Goal: Task Accomplishment & Management: Use online tool/utility

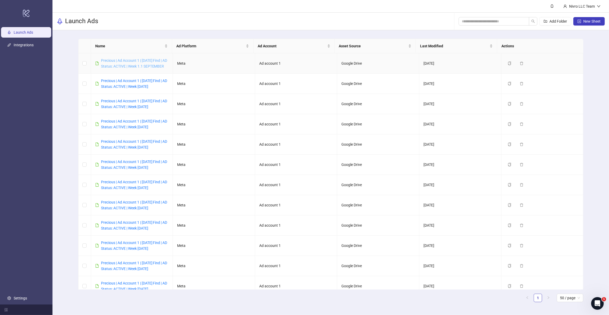
click at [127, 64] on link "Precious | Ad Account 1 | [DATE] Find | AD Status: ACTIVE | Week 1.1 SEPTEMBER" at bounding box center [134, 63] width 66 height 10
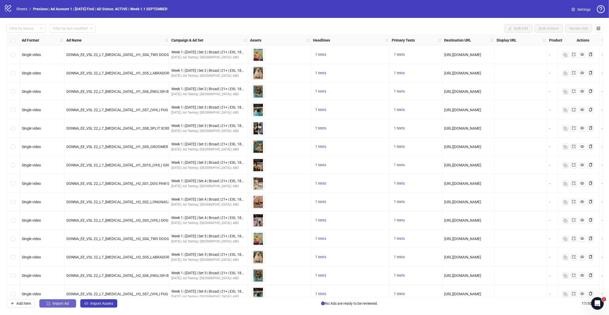
click at [65, 303] on span "Import Ad" at bounding box center [61, 303] width 16 height 4
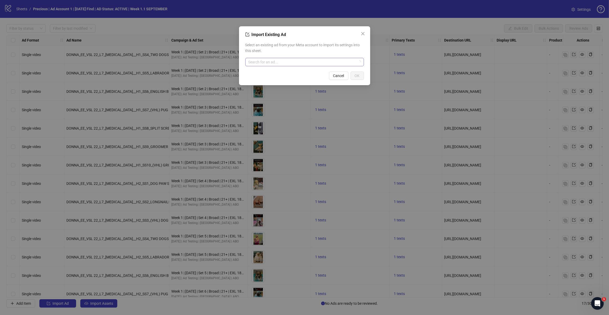
click at [279, 62] on input "search" at bounding box center [303, 62] width 108 height 8
type input "********"
click at [280, 82] on div "AD - Template 120225659797300725" at bounding box center [305, 75] width 117 height 14
click at [360, 73] on button "OK" at bounding box center [357, 75] width 13 height 8
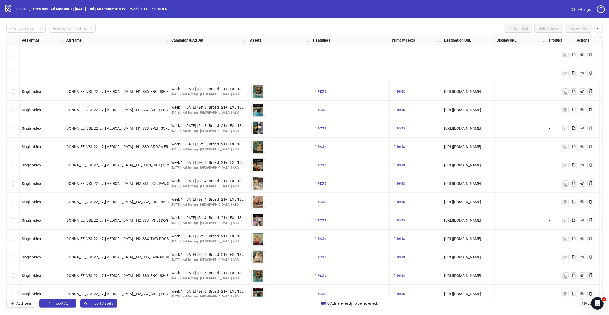
scroll to position [82, 0]
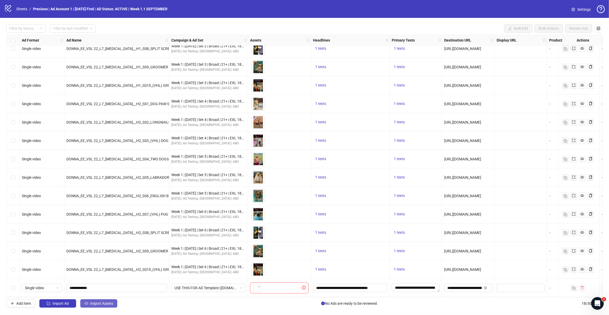
click at [101, 304] on span "Import Assets" at bounding box center [101, 303] width 23 height 4
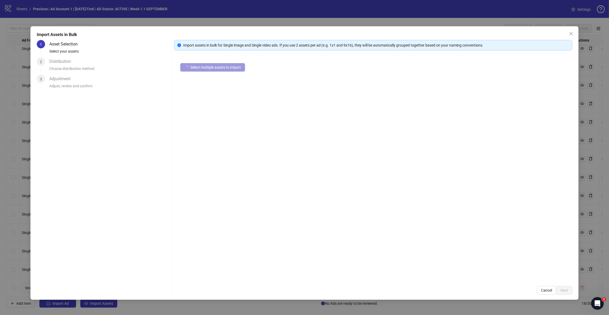
click at [233, 68] on span "Select multiple assets to import" at bounding box center [215, 67] width 51 height 4
click at [209, 85] on span "Add more assets" at bounding box center [203, 84] width 27 height 4
click at [217, 83] on span "Add more assets" at bounding box center [203, 84] width 27 height 4
click at [195, 83] on span "Add more assets" at bounding box center [203, 84] width 27 height 4
click at [565, 289] on span "Next" at bounding box center [565, 290] width 8 height 4
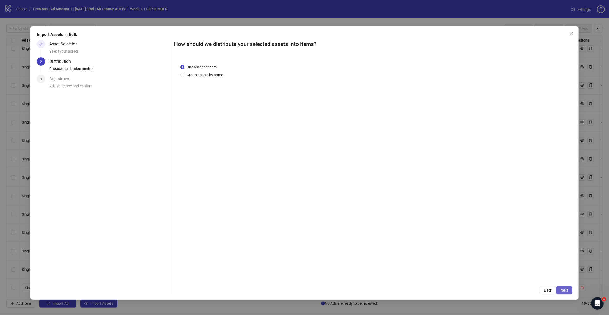
click at [564, 289] on span "Next" at bounding box center [565, 290] width 8 height 4
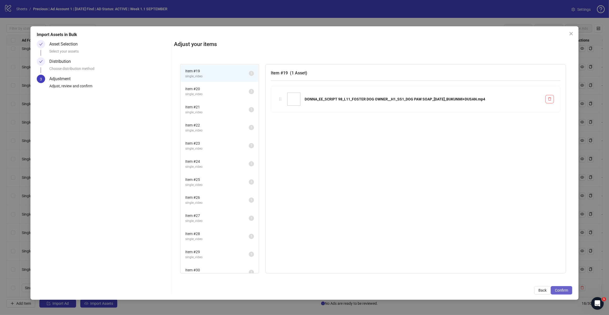
click at [559, 289] on span "Confirm" at bounding box center [561, 290] width 13 height 4
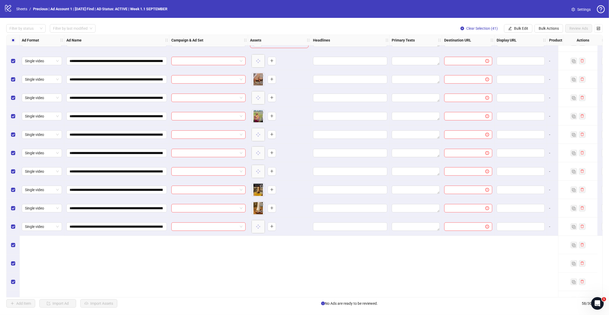
scroll to position [226, 0]
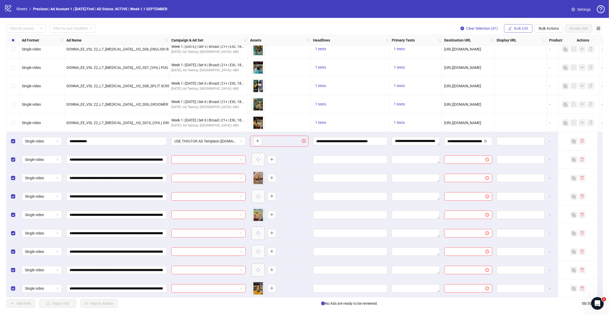
click at [516, 28] on span "Bulk Edit" at bounding box center [521, 28] width 14 height 4
click at [525, 66] on span "Headlines" at bounding box center [523, 64] width 31 height 6
click at [539, 73] on icon "check" at bounding box center [540, 73] width 4 height 4
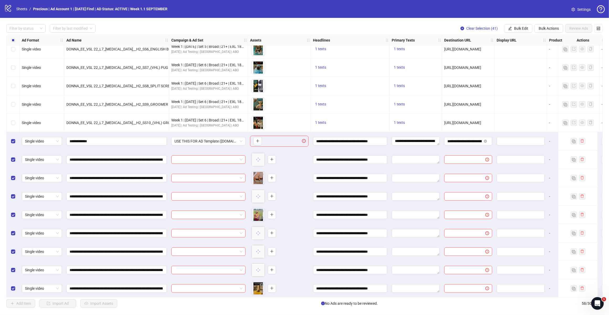
click at [525, 28] on span "Bulk Edit" at bounding box center [521, 28] width 14 height 4
click at [519, 73] on span "Primary Texts" at bounding box center [523, 73] width 31 height 6
click at [540, 78] on icon "check" at bounding box center [540, 76] width 4 height 4
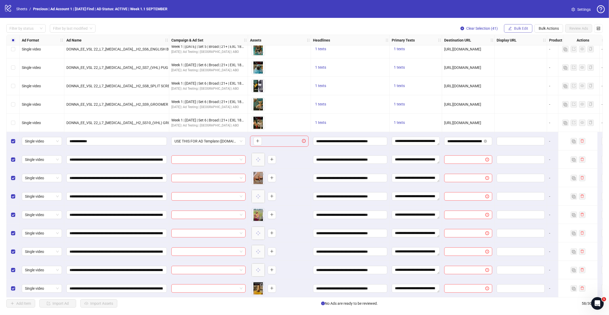
click at [523, 30] on span "Bulk Edit" at bounding box center [521, 28] width 14 height 4
click at [522, 82] on span "Destination URL" at bounding box center [523, 81] width 31 height 6
click at [539, 64] on icon "check" at bounding box center [540, 65] width 4 height 4
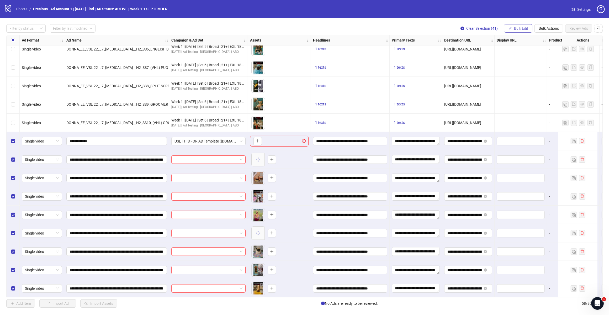
click at [522, 29] on span "Bulk Edit" at bounding box center [521, 28] width 14 height 4
click at [521, 107] on span "Call to Action" at bounding box center [523, 106] width 31 height 6
click at [541, 65] on icon "check" at bounding box center [540, 65] width 4 height 4
drag, startPoint x: 298, startPoint y: 297, endPoint x: 386, endPoint y: 297, distance: 87.4
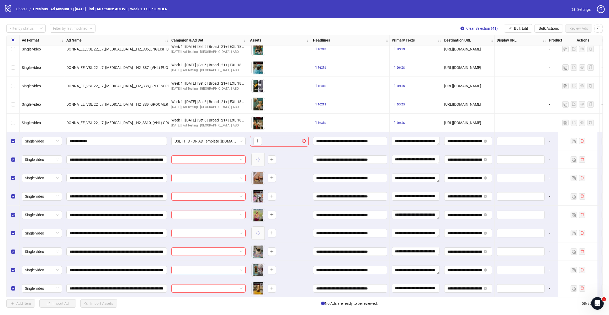
click at [9, 40] on div "Select all rows" at bounding box center [13, 40] width 13 height 11
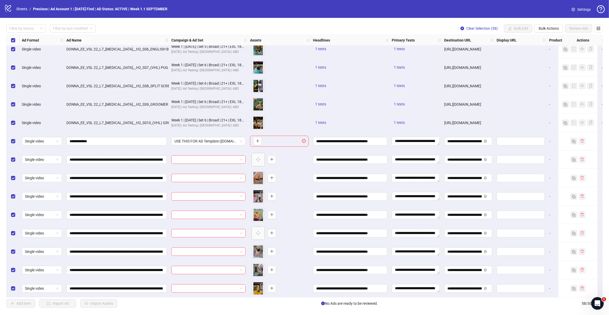
click at [9, 40] on div "Select all rows" at bounding box center [13, 40] width 13 height 11
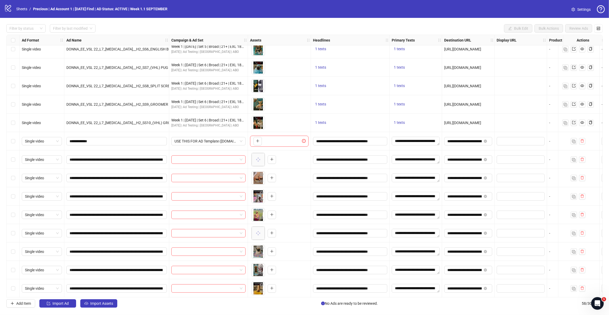
click at [15, 142] on div "Select row 18" at bounding box center [13, 141] width 13 height 18
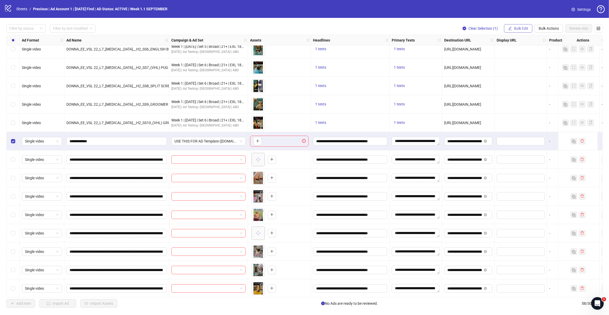
click at [518, 33] on button "Bulk Edit" at bounding box center [518, 28] width 28 height 8
click at [544, 30] on span "Bulk Actions" at bounding box center [549, 28] width 20 height 4
click at [545, 36] on span "Delete" at bounding box center [556, 39] width 36 height 6
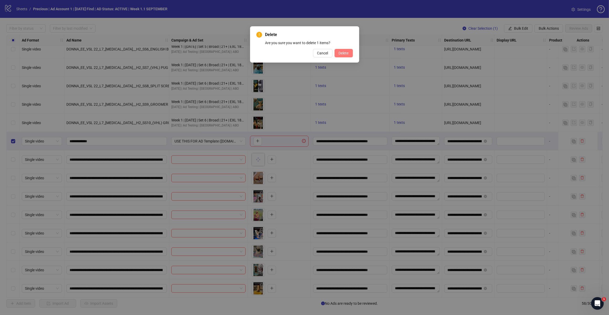
click at [344, 52] on span "Delete" at bounding box center [344, 53] width 10 height 4
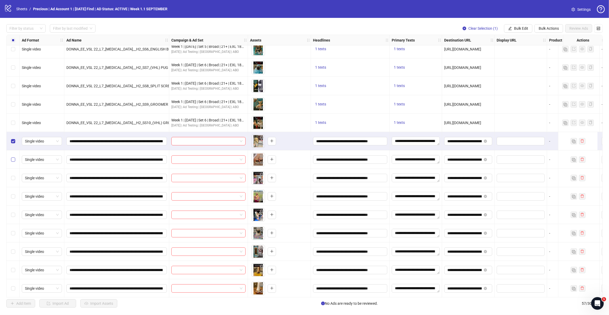
click at [13, 157] on label "Select row 19" at bounding box center [13, 159] width 4 height 6
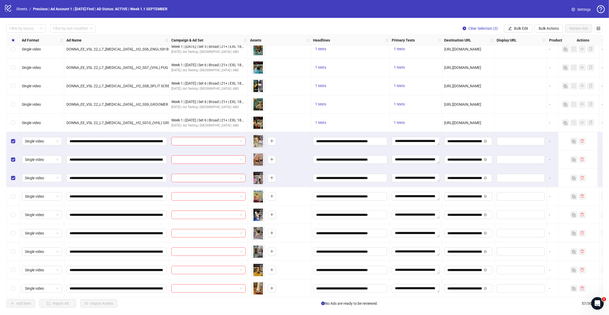
click at [516, 24] on div "Filter by status Filter by last modified Clear Selection (3) Bulk Edit Bulk Act…" at bounding box center [304, 166] width 609 height 296
click at [516, 26] on span "Bulk Edit" at bounding box center [521, 28] width 14 height 4
click at [523, 51] on li "Name" at bounding box center [524, 47] width 38 height 8
click at [534, 80] on icon "close" at bounding box center [533, 79] width 3 height 3
click at [519, 29] on span "Bulk Edit" at bounding box center [521, 28] width 14 height 4
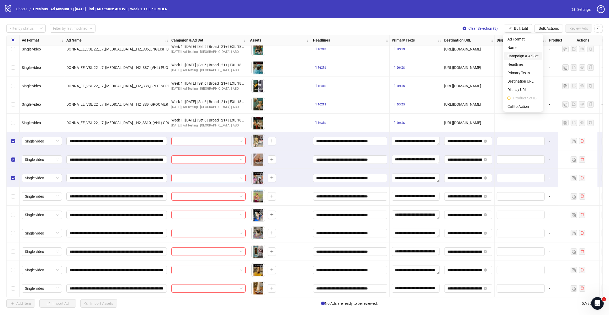
click at [511, 57] on span "Campaign & Ad Set" at bounding box center [523, 56] width 31 height 6
click at [534, 49] on input "search" at bounding box center [501, 51] width 68 height 8
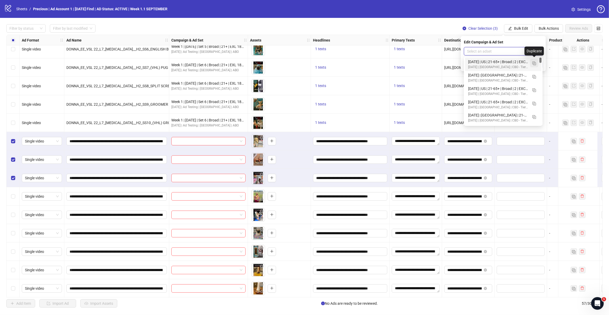
click at [535, 63] on img "button" at bounding box center [535, 63] width 4 height 4
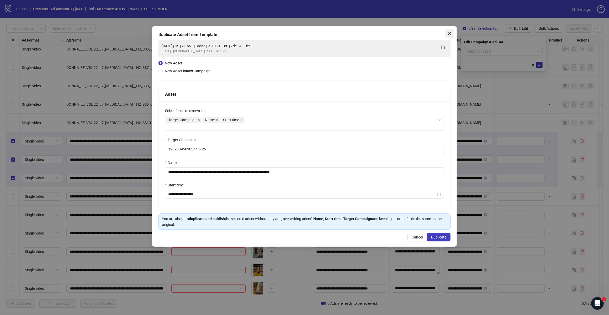
click at [452, 32] on span "Close" at bounding box center [450, 34] width 8 height 4
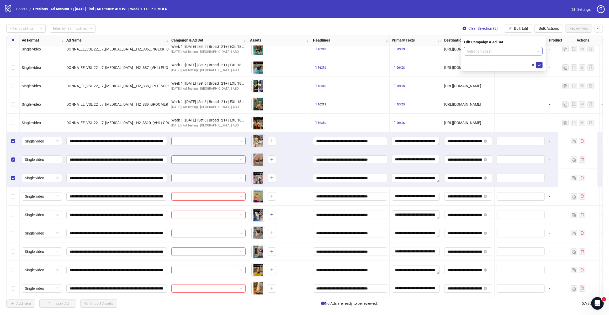
click at [537, 51] on span at bounding box center [503, 51] width 72 height 8
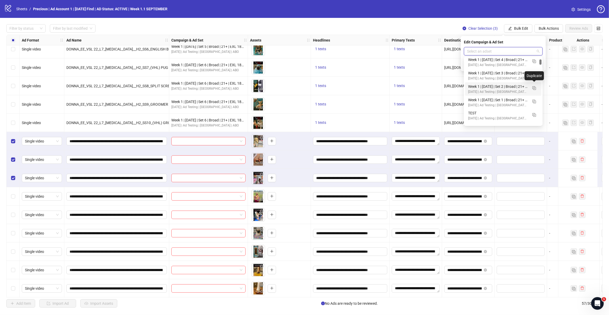
scroll to position [197, 0]
click at [535, 79] on img "button" at bounding box center [535, 81] width 4 height 4
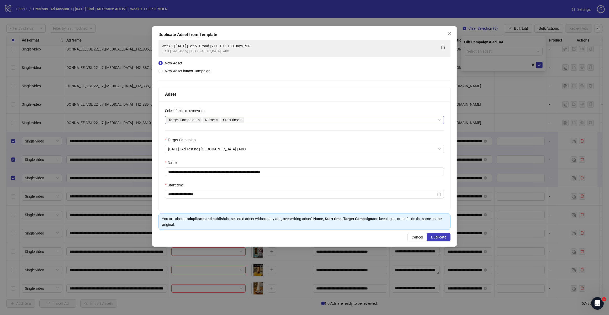
click at [280, 121] on div "Target Campaign Name Start time" at bounding box center [301, 119] width 271 height 7
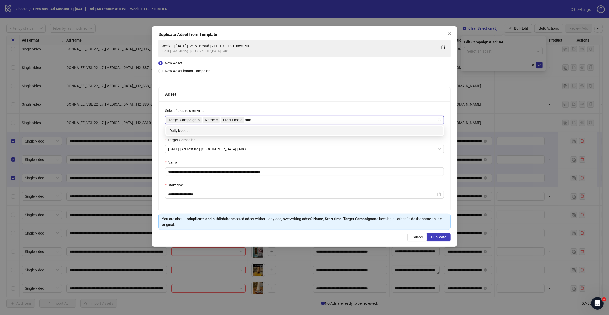
type input "*****"
click at [262, 130] on div "Daily budget" at bounding box center [305, 131] width 270 height 6
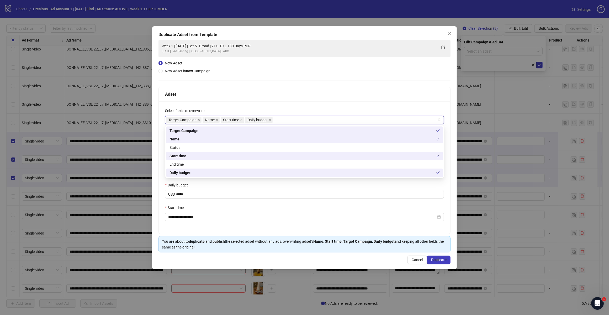
click at [277, 95] on div "Adset" at bounding box center [304, 94] width 279 height 7
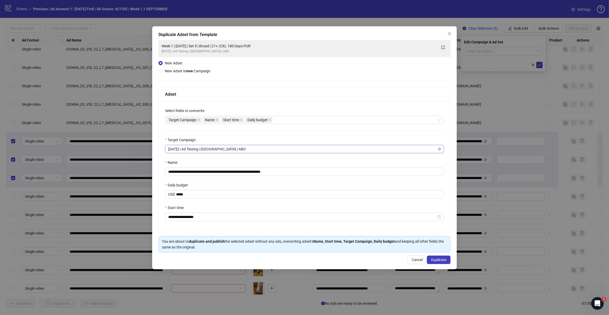
click at [243, 150] on span "[DATE] | Ad Testing | [GEOGRAPHIC_DATA] | ABO" at bounding box center [304, 149] width 273 height 8
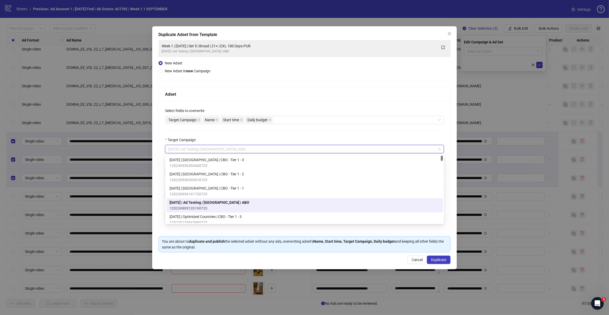
click at [280, 132] on div "**********" at bounding box center [305, 167] width 292 height 132
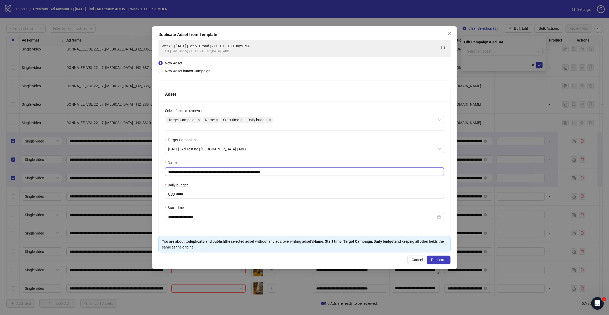
click at [289, 170] on input "**********" at bounding box center [304, 171] width 279 height 8
click at [188, 170] on input "**********" at bounding box center [304, 171] width 279 height 8
click at [218, 171] on input "**********" at bounding box center [304, 171] width 279 height 8
drag, startPoint x: 274, startPoint y: 171, endPoint x: 302, endPoint y: 168, distance: 28.8
click at [302, 168] on input "**********" at bounding box center [304, 171] width 279 height 8
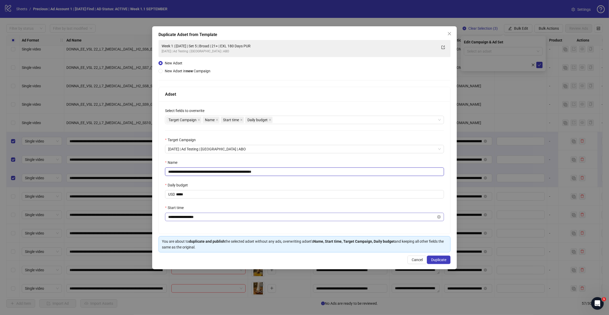
type input "**********"
click at [187, 218] on input "**********" at bounding box center [302, 217] width 268 height 6
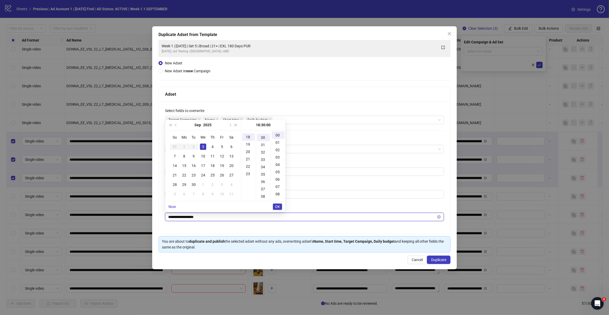
scroll to position [221, 0]
click at [212, 146] on div "4" at bounding box center [212, 146] width 6 height 6
type input "**********"
click at [280, 207] on span "OK" at bounding box center [277, 206] width 5 height 4
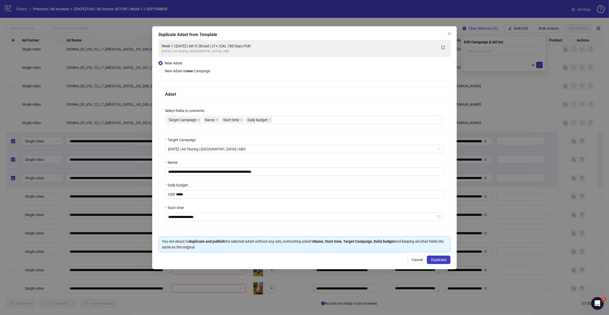
click at [252, 206] on div "Start time" at bounding box center [304, 209] width 279 height 8
click at [439, 256] on button "Duplicate" at bounding box center [439, 259] width 24 height 8
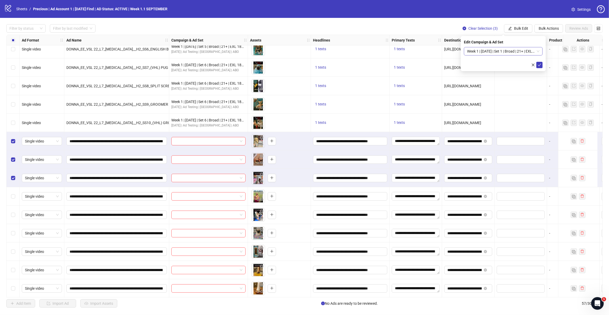
click at [539, 51] on span "Week 1 | [DATE] | Set 1 | Broad | 21+ | EXL 180 Days PUR" at bounding box center [503, 51] width 72 height 8
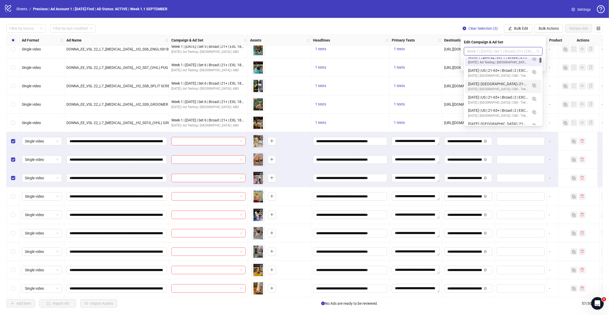
scroll to position [0, 0]
click at [536, 64] on img "button" at bounding box center [535, 63] width 4 height 4
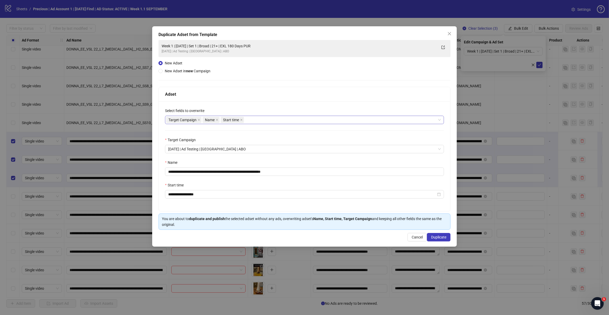
click at [253, 120] on div "Target Campaign Name Start time" at bounding box center [301, 119] width 271 height 7
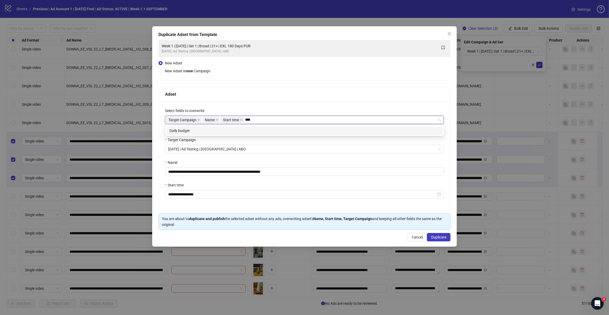
type input "*****"
click at [242, 129] on div "Daily budget" at bounding box center [305, 131] width 270 height 6
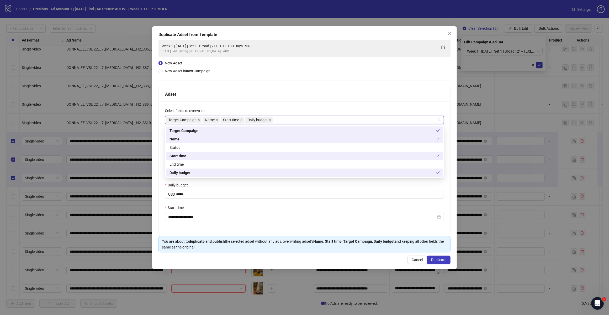
click at [268, 98] on div "Adset" at bounding box center [305, 94] width 292 height 15
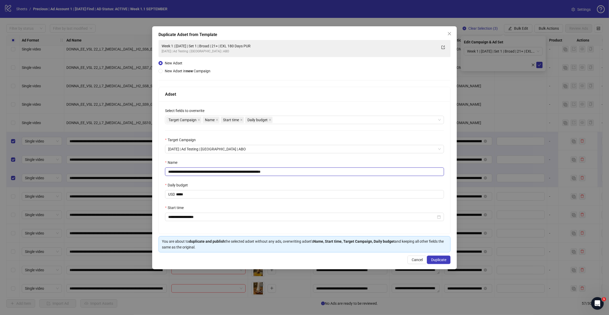
click at [287, 173] on input "**********" at bounding box center [304, 171] width 279 height 8
click at [308, 171] on input "**********" at bounding box center [304, 171] width 279 height 8
click at [218, 171] on input "**********" at bounding box center [304, 171] width 279 height 8
type input "**********"
click at [436, 259] on span "Duplicate" at bounding box center [438, 259] width 15 height 4
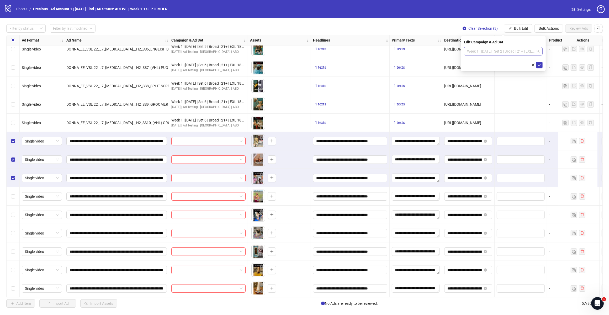
click at [537, 49] on span "Week 1 | [DATE] | Set 2 | Broad | 21+ | EXL 180 Days PUR" at bounding box center [503, 51] width 72 height 8
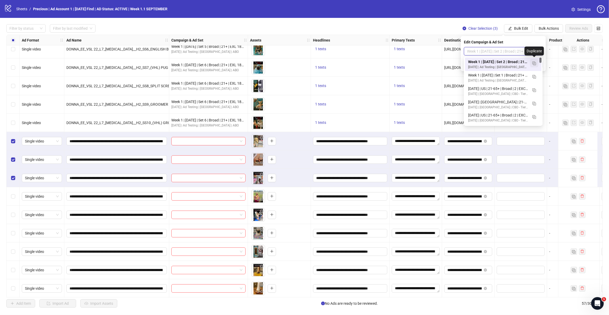
click at [533, 64] on img "button" at bounding box center [535, 63] width 4 height 4
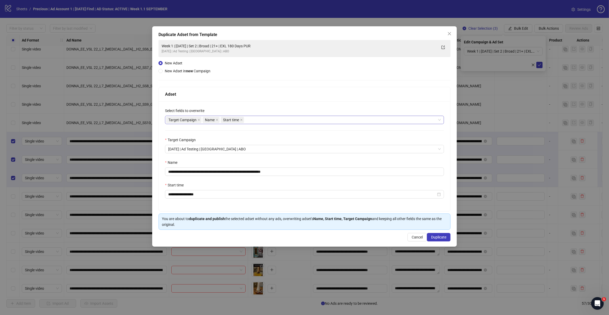
click at [258, 122] on div "Target Campaign Name Start time" at bounding box center [301, 119] width 271 height 7
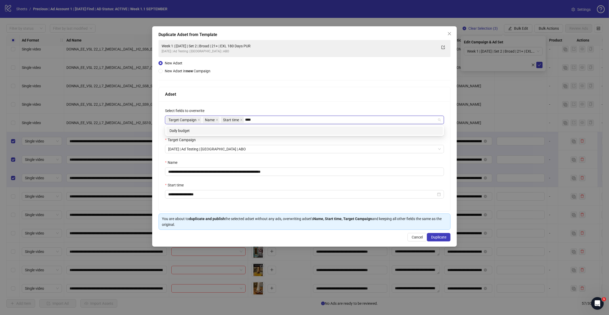
type input "*****"
click at [238, 127] on div "Daily budget" at bounding box center [304, 130] width 277 height 8
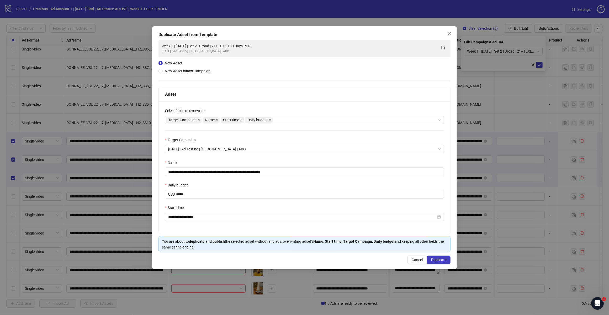
click at [279, 96] on div "Adset" at bounding box center [304, 94] width 279 height 7
click at [307, 171] on input "**********" at bounding box center [304, 171] width 279 height 8
click at [217, 171] on input "**********" at bounding box center [304, 171] width 279 height 8
type input "**********"
click at [440, 264] on button "Duplicate" at bounding box center [439, 259] width 24 height 8
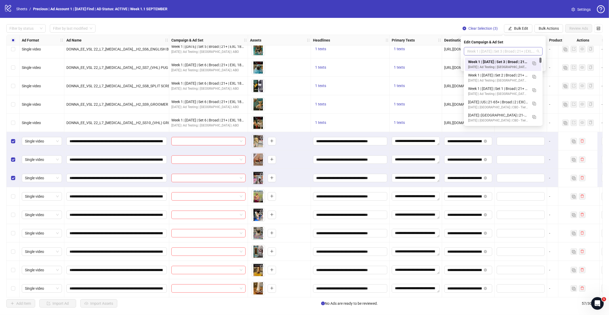
click at [537, 51] on span "Week 1 | [DATE] | Set 3 | Broad | 21+ | EXL 180 Days PUR" at bounding box center [503, 51] width 72 height 8
click at [535, 65] on img "button" at bounding box center [535, 63] width 4 height 4
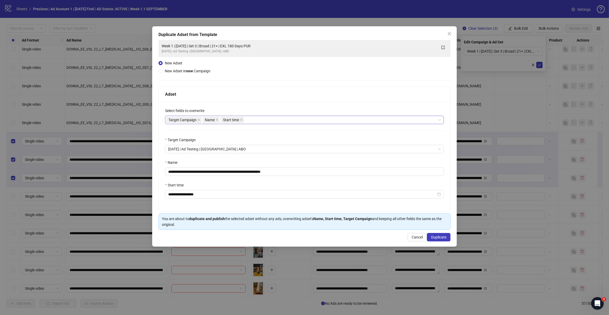
click at [255, 118] on div "Target Campaign Name Start time" at bounding box center [301, 119] width 271 height 7
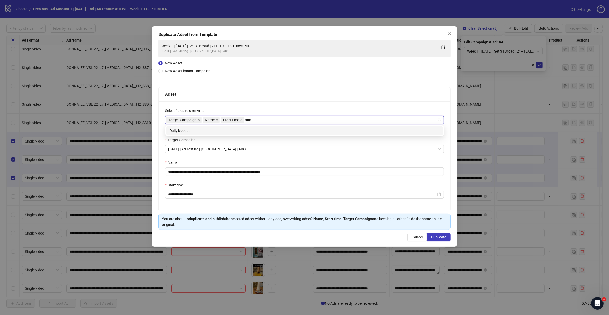
type input "*****"
click at [244, 131] on div "Daily budget" at bounding box center [305, 131] width 270 height 6
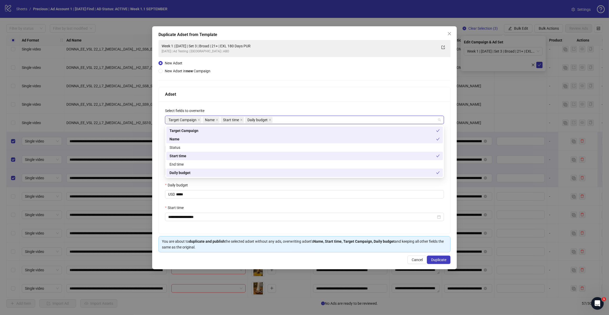
click at [269, 103] on div "**********" at bounding box center [305, 167] width 292 height 132
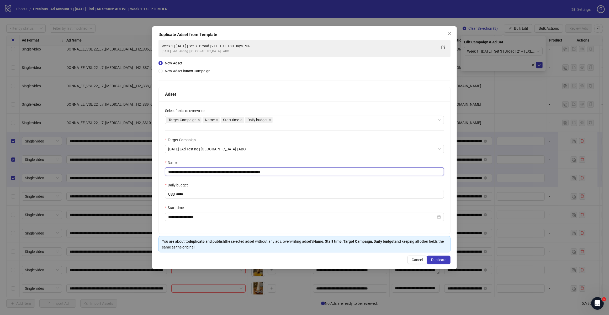
click at [306, 171] on input "**********" at bounding box center [304, 171] width 279 height 8
click at [217, 171] on input "**********" at bounding box center [304, 171] width 279 height 8
type input "**********"
click at [431, 259] on span "Duplicate" at bounding box center [438, 259] width 15 height 4
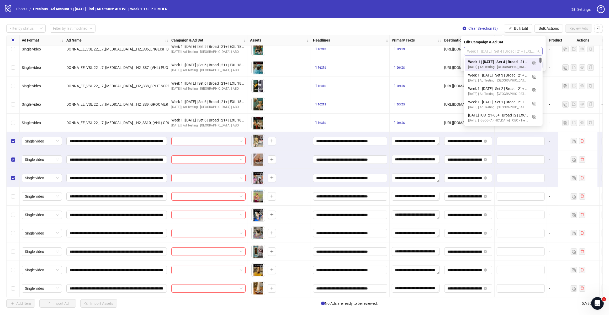
click at [534, 51] on span "Week 1 | [DATE] | Set 4 | Broad | 21+ | EXL 180 Days PUR" at bounding box center [503, 51] width 72 height 8
click at [535, 62] on img "button" at bounding box center [535, 63] width 4 height 4
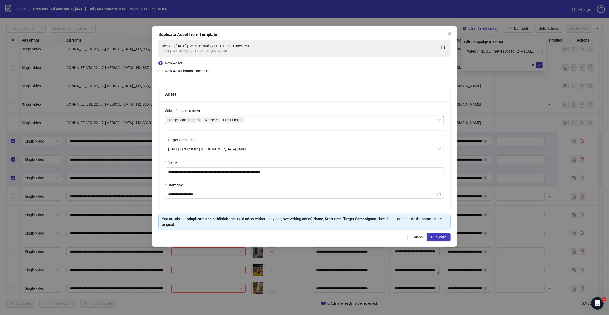
click at [267, 122] on div "Target Campaign Name Start time" at bounding box center [301, 119] width 271 height 7
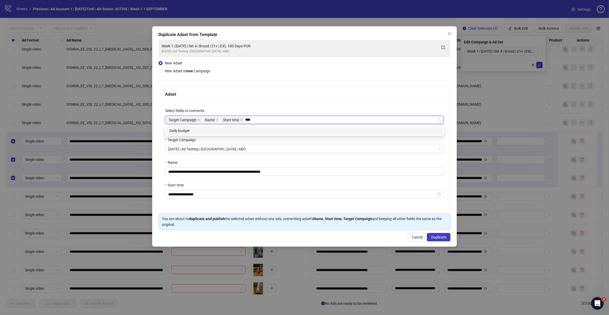
type input "*****"
click at [259, 130] on div "Daily budget" at bounding box center [305, 131] width 270 height 6
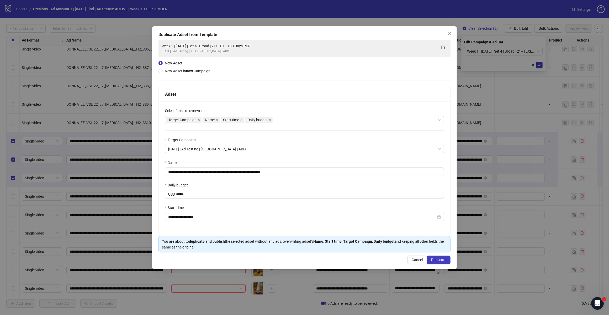
click at [272, 92] on div "Adset" at bounding box center [304, 94] width 279 height 7
drag, startPoint x: 272, startPoint y: 171, endPoint x: 303, endPoint y: 175, distance: 31.0
click at [303, 175] on input "**********" at bounding box center [304, 171] width 279 height 8
click at [217, 170] on input "**********" at bounding box center [304, 171] width 279 height 8
type input "**********"
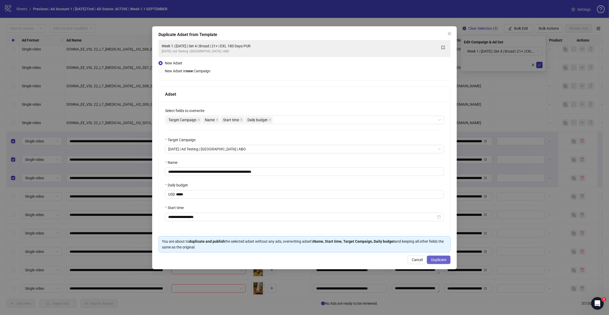
click at [434, 260] on span "Duplicate" at bounding box center [438, 259] width 15 height 4
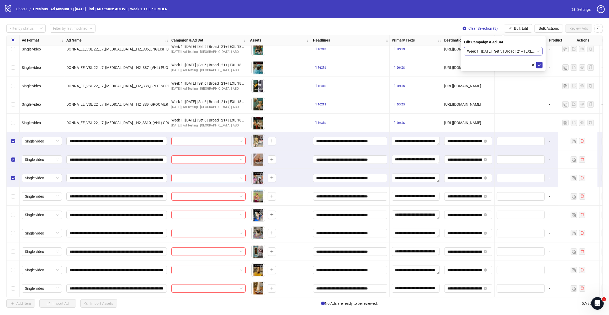
click at [537, 53] on span "Week 1 | [DATE] | Set 5 | Broad | 21+ | EXL 180 Days PUR" at bounding box center [503, 51] width 72 height 8
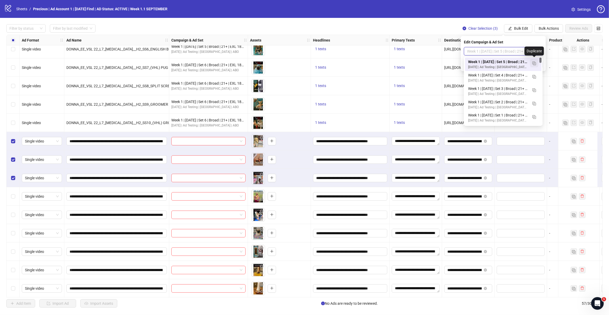
click at [533, 61] on img "button" at bounding box center [535, 63] width 4 height 4
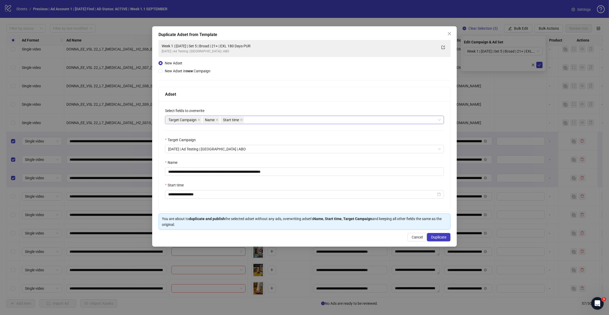
click at [255, 119] on div "Target Campaign Name Start time" at bounding box center [301, 119] width 271 height 7
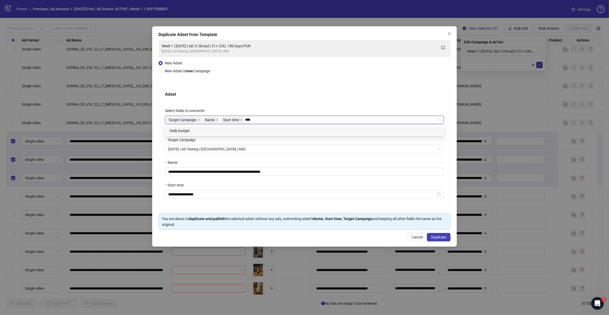
type input "*****"
click at [247, 127] on div "Daily budget" at bounding box center [304, 130] width 277 height 8
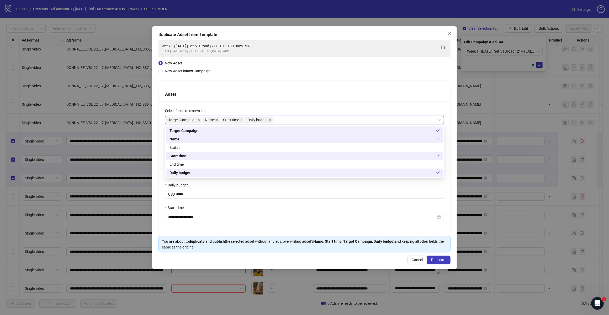
click at [271, 89] on div "Adset" at bounding box center [305, 94] width 292 height 15
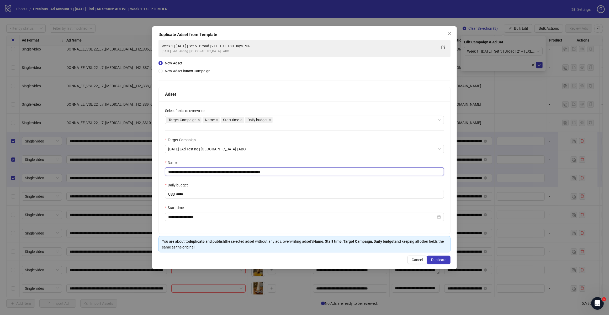
drag, startPoint x: 273, startPoint y: 172, endPoint x: 316, endPoint y: 172, distance: 42.3
click at [316, 172] on input "**********" at bounding box center [304, 171] width 279 height 8
click at [218, 171] on input "**********" at bounding box center [304, 171] width 279 height 8
type input "**********"
click at [443, 260] on span "Duplicate" at bounding box center [438, 259] width 15 height 4
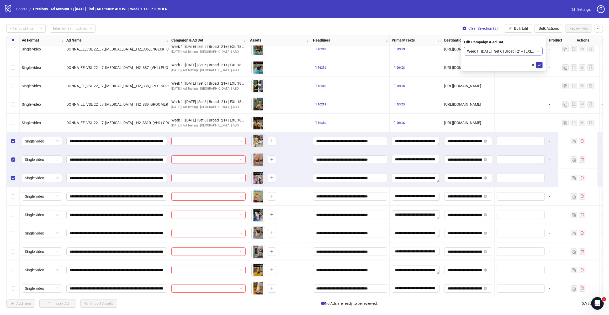
click at [523, 52] on span "Week 1 | [DATE] | Set 6 | Broad | 21+ | EXL 180 Days PUR" at bounding box center [503, 51] width 72 height 8
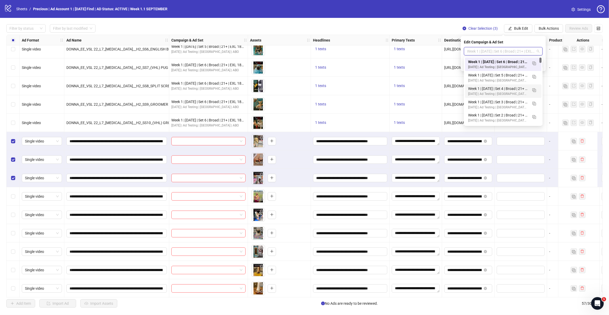
scroll to position [33, 0]
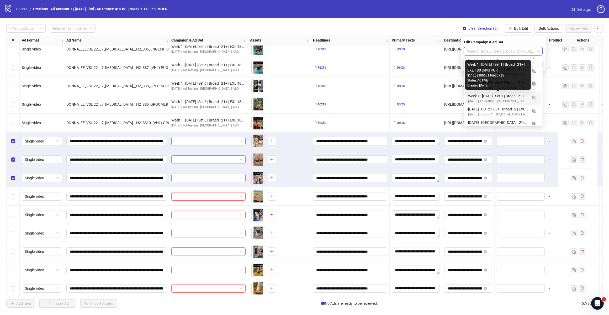
click at [508, 95] on div "Week 1 | [DATE] | Set 1 | Broad | 21+ | EXL 180 Days PUR" at bounding box center [498, 96] width 60 height 6
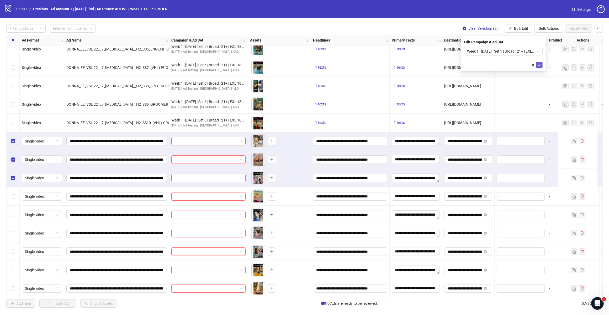
click at [539, 63] on icon "check" at bounding box center [540, 65] width 4 height 4
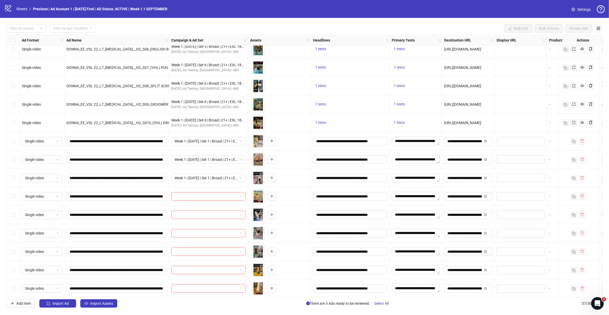
click at [16, 197] on div "Select row 21" at bounding box center [13, 196] width 13 height 18
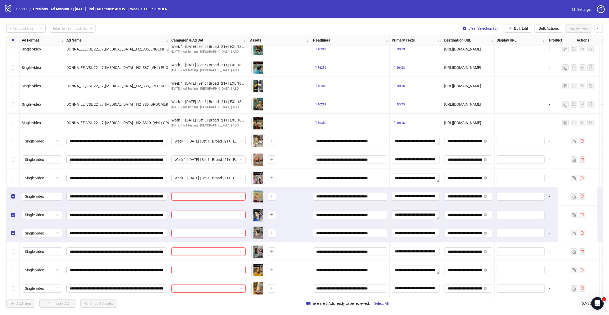
click at [513, 32] on button "Bulk Edit" at bounding box center [518, 28] width 28 height 8
click at [531, 56] on span "Campaign & Ad Set" at bounding box center [523, 56] width 31 height 6
click at [533, 51] on input "search" at bounding box center [501, 51] width 68 height 8
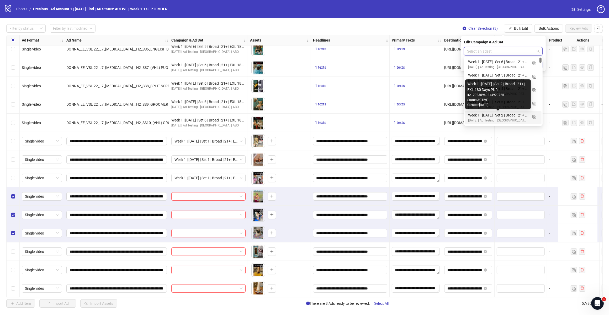
click at [496, 118] on div "[DATE] | Ad Testing | [GEOGRAPHIC_DATA] | ABO" at bounding box center [498, 120] width 60 height 5
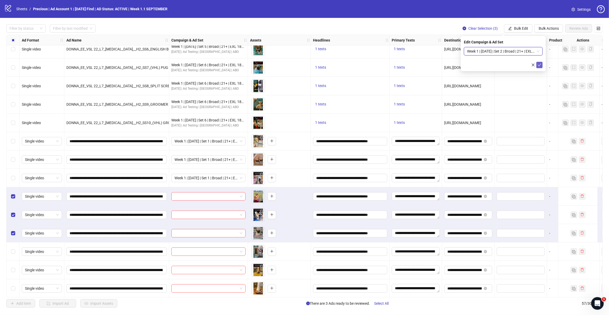
click at [540, 65] on icon "check" at bounding box center [539, 65] width 3 height 3
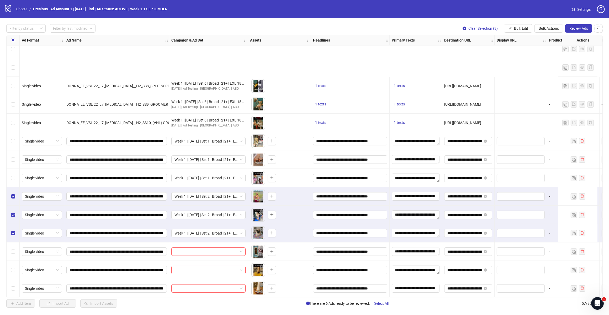
scroll to position [292, 0]
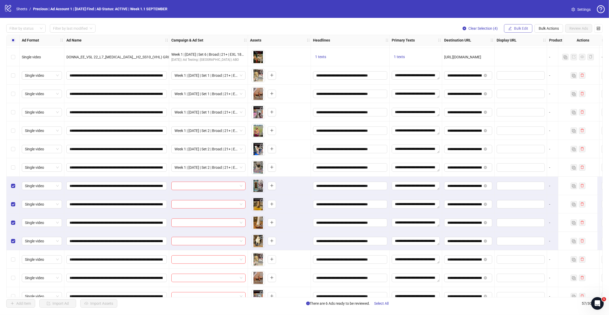
click at [510, 28] on icon "edit" at bounding box center [510, 28] width 3 height 3
click at [520, 57] on span "Campaign & Ad Set" at bounding box center [523, 56] width 31 height 6
click at [536, 53] on span at bounding box center [503, 51] width 72 height 8
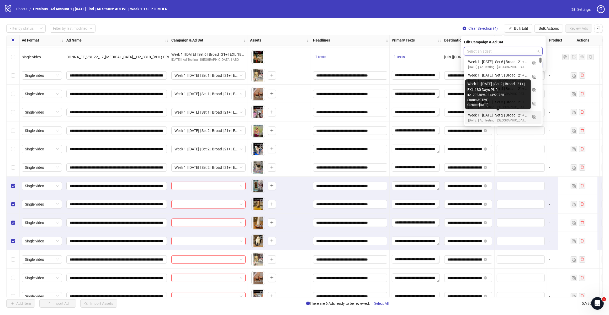
click at [507, 104] on div "Created: [DATE]" at bounding box center [498, 104] width 61 height 5
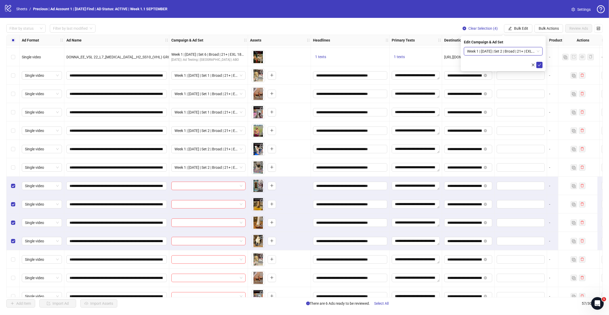
click at [534, 47] on span "Week 1 | [DATE] | Set 2 | Broad | 21+ | EXL 180 Days PUR" at bounding box center [503, 51] width 72 height 8
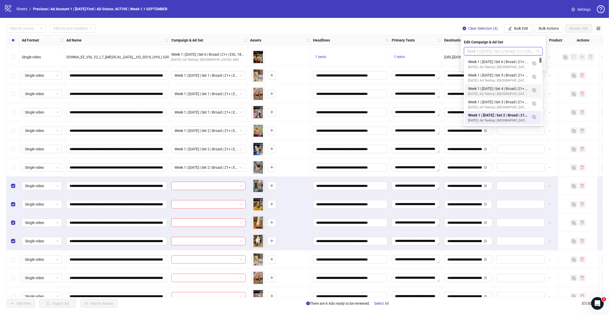
click at [509, 100] on div "Week 1 | [DATE] | Set 3 | Broad | 21+ | EXL 180 Days PUR" at bounding box center [498, 102] width 60 height 6
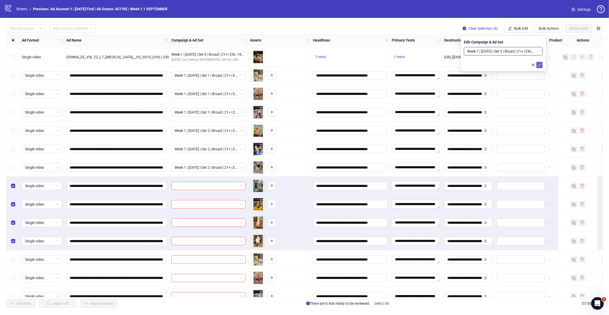
click at [540, 64] on icon "check" at bounding box center [540, 65] width 4 height 4
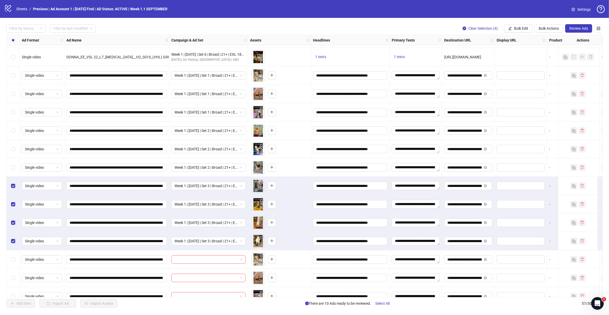
click at [16, 185] on div "Select row 24" at bounding box center [13, 185] width 13 height 18
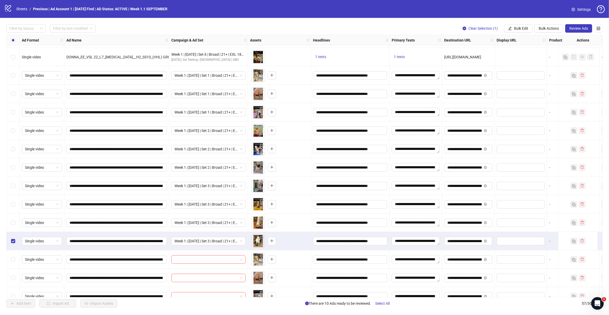
click at [10, 238] on div "Select row 27" at bounding box center [13, 241] width 13 height 18
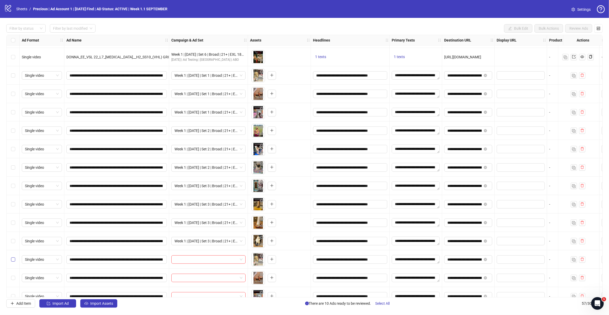
click at [13, 257] on label "Select row 28" at bounding box center [13, 259] width 4 height 6
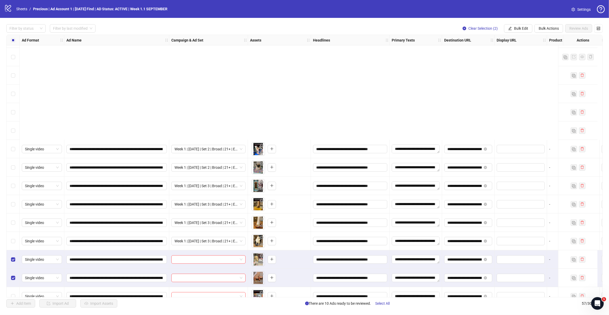
scroll to position [423, 0]
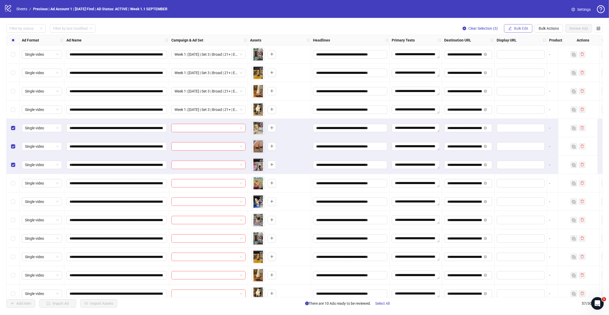
click at [530, 27] on button "Bulk Edit" at bounding box center [518, 28] width 28 height 8
click at [528, 55] on span "Campaign & Ad Set" at bounding box center [523, 56] width 31 height 6
click at [527, 50] on input "search" at bounding box center [501, 51] width 68 height 8
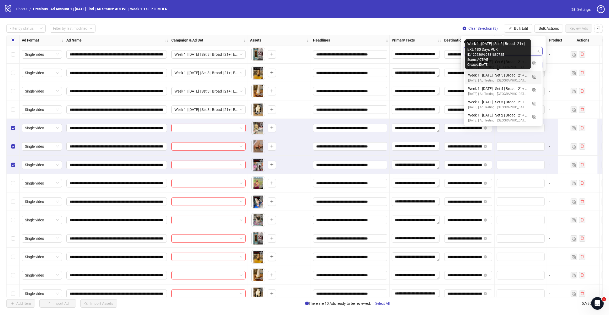
click at [496, 74] on div "Week 1 | [DATE] | Set 5 | Broad | 21+ | EXL 180 Days PUR" at bounding box center [498, 75] width 60 height 6
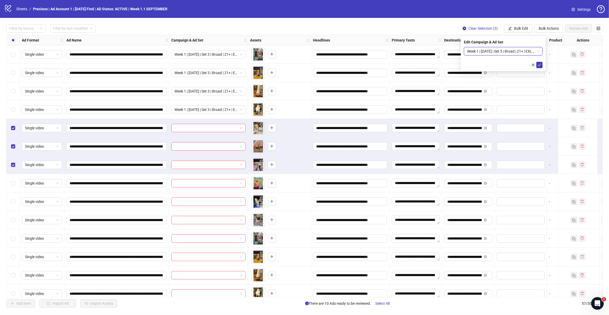
click at [525, 53] on span "Week 1 | [DATE] | Set 5 | Broad | 21+ | EXL 180 Days PUR" at bounding box center [503, 51] width 72 height 8
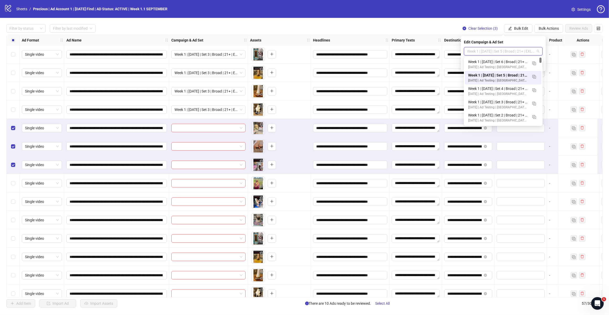
click at [510, 87] on div "Week 1 | [DATE] | Set 4 | Broad | 21+ | EXL 180 Days PUR" at bounding box center [498, 89] width 60 height 6
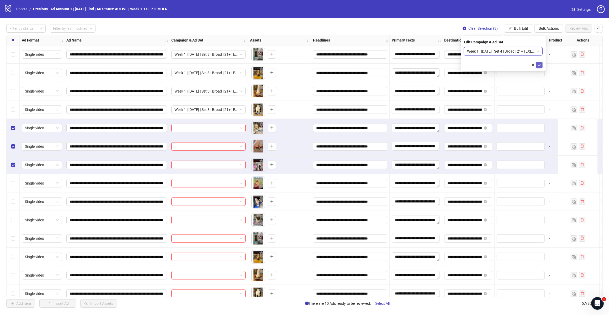
click at [537, 63] on button "submit" at bounding box center [540, 65] width 6 height 6
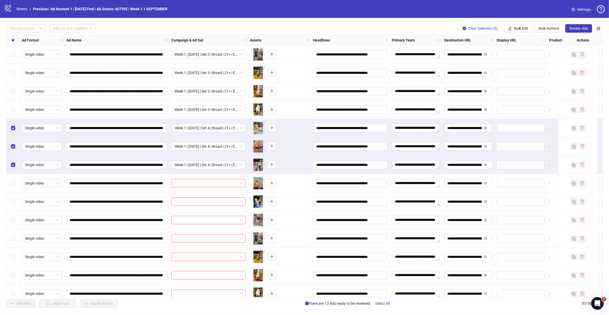
click at [15, 129] on div "Select row 28" at bounding box center [13, 128] width 13 height 18
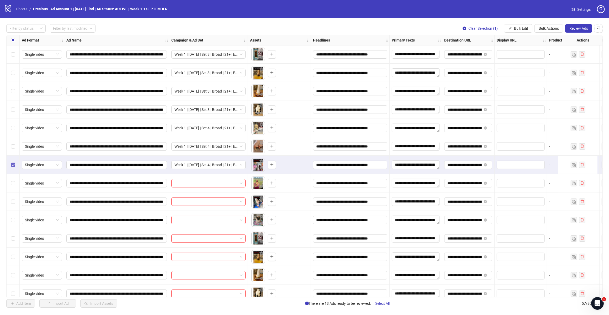
click at [12, 162] on label "Select row 30" at bounding box center [13, 165] width 4 height 6
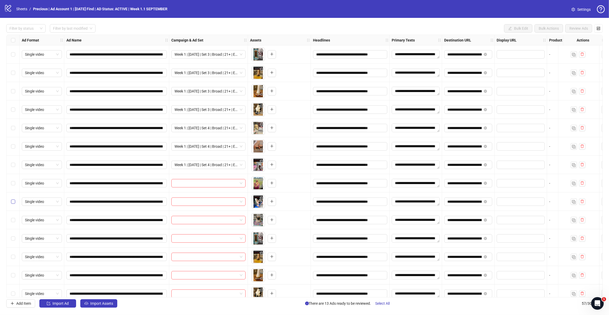
click at [11, 181] on label "Select row 31" at bounding box center [13, 183] width 4 height 6
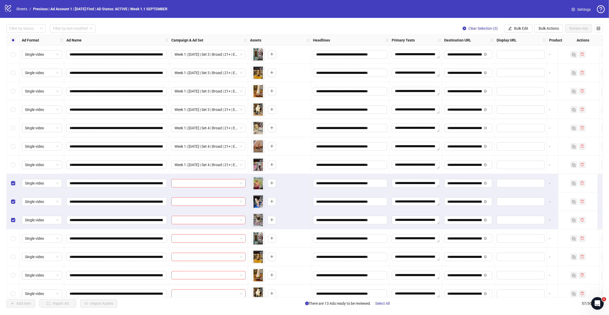
click at [514, 28] on span "Bulk Edit" at bounding box center [521, 28] width 14 height 4
drag, startPoint x: 532, startPoint y: 54, endPoint x: 534, endPoint y: 57, distance: 3.0
click at [533, 54] on span "Campaign & Ad Set" at bounding box center [523, 56] width 31 height 6
click at [527, 53] on input "search" at bounding box center [501, 51] width 68 height 8
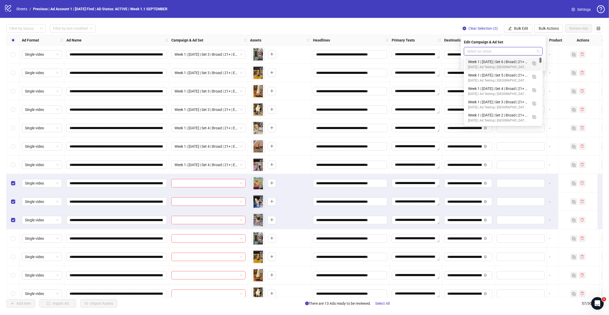
click at [520, 76] on div "Week 1 | [DATE] | Set 5 | Broad | 21+ | EXL 180 Days PUR" at bounding box center [498, 75] width 60 height 6
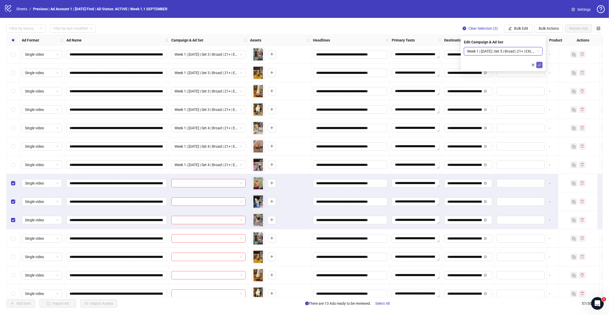
click at [538, 65] on icon "check" at bounding box center [540, 65] width 4 height 4
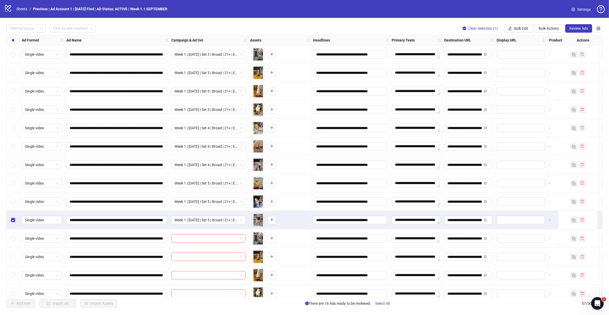
click at [12, 217] on label "Select row 33" at bounding box center [13, 220] width 4 height 6
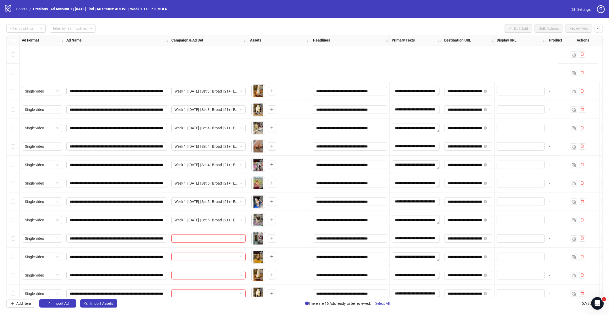
scroll to position [489, 0]
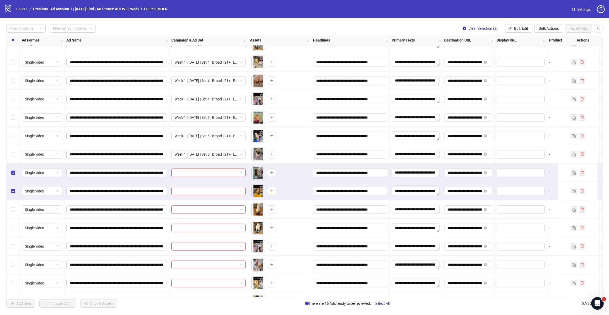
click at [13, 207] on label "Select row 36" at bounding box center [13, 209] width 4 height 6
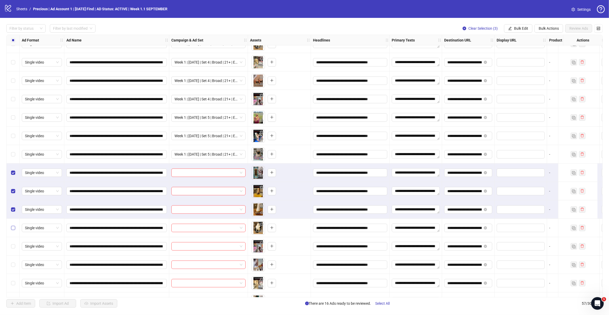
click at [11, 225] on label "Select row 37" at bounding box center [13, 228] width 4 height 6
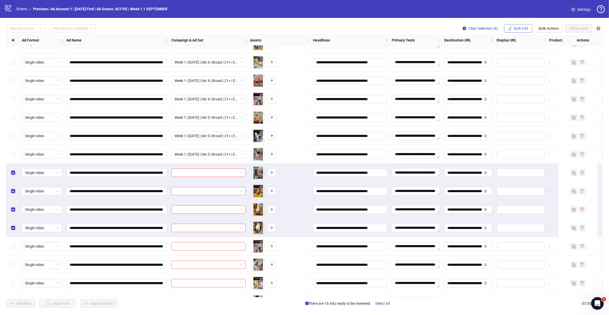
click at [521, 31] on button "Bulk Edit" at bounding box center [518, 28] width 28 height 8
click at [524, 55] on span "Campaign & Ad Set" at bounding box center [523, 56] width 31 height 6
click at [538, 52] on span at bounding box center [503, 51] width 72 height 8
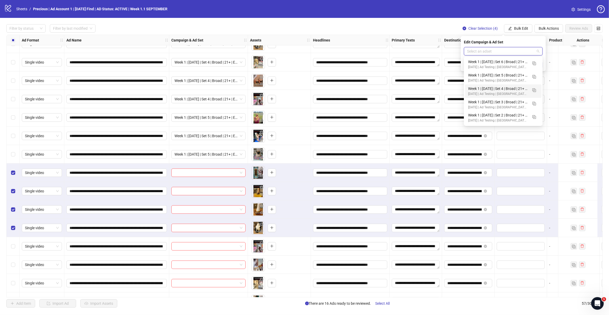
click at [487, 62] on div "Week 1 | [DATE] | Set 6 | Broad | 21+ | EXL 180 Days PUR" at bounding box center [498, 62] width 60 height 6
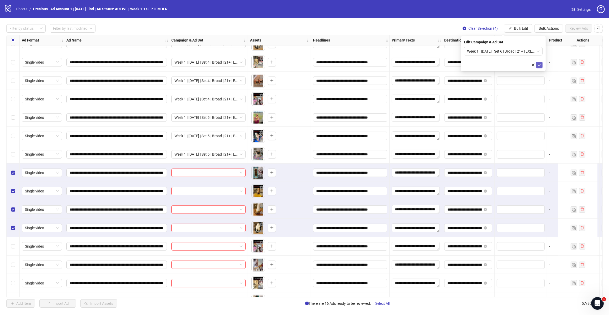
click at [537, 65] on button "submit" at bounding box center [540, 65] width 6 height 6
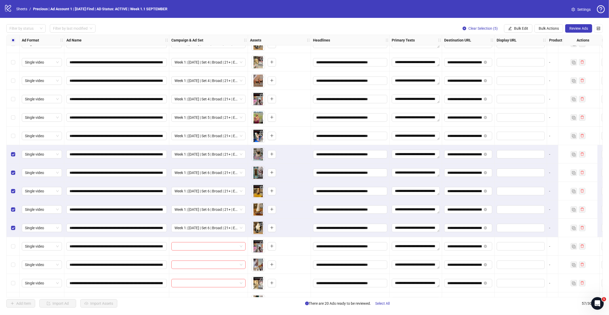
click at [16, 137] on div "Select row 32" at bounding box center [13, 136] width 13 height 18
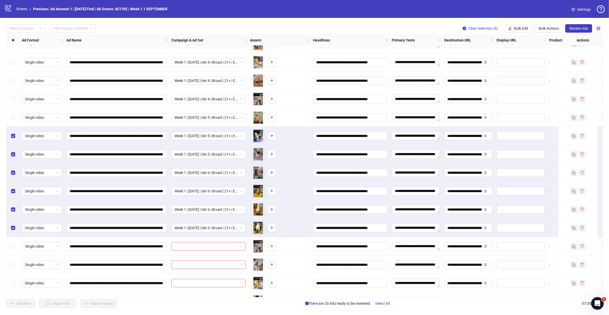
click at [15, 120] on div "Select row 31" at bounding box center [13, 117] width 13 height 18
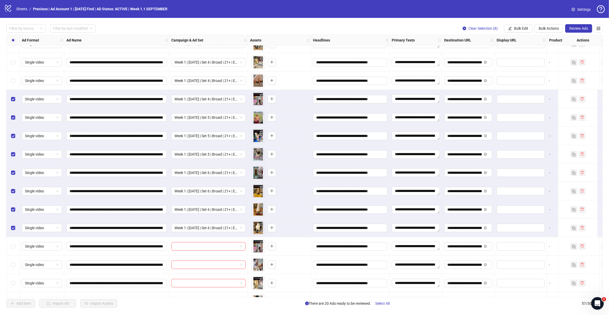
click at [13, 85] on div "Select row 29" at bounding box center [13, 80] width 13 height 18
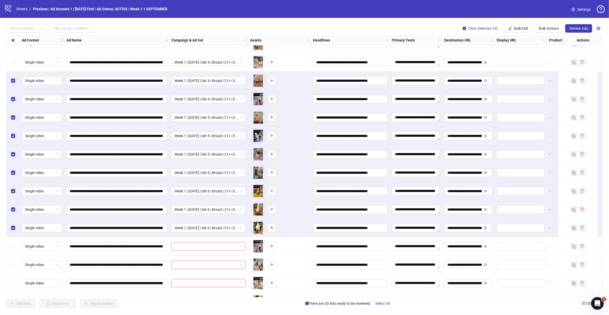
click at [15, 66] on div "Select row 28" at bounding box center [13, 62] width 13 height 18
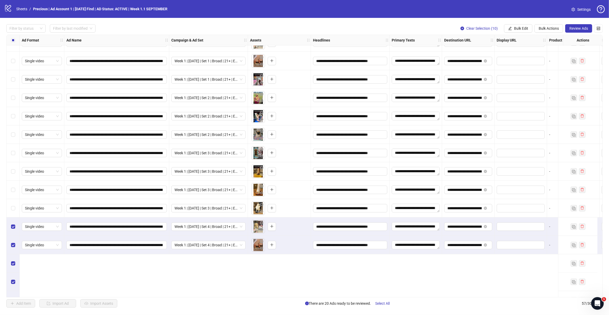
scroll to position [259, 0]
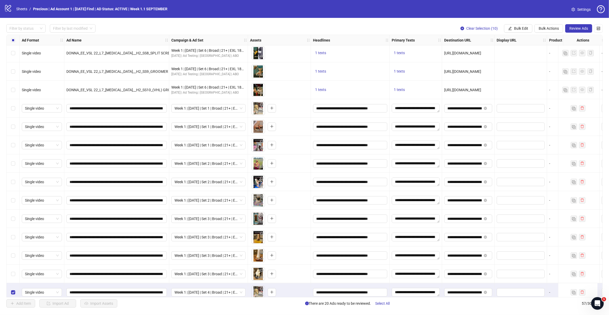
click at [11, 108] on div "Select row 18" at bounding box center [13, 108] width 13 height 18
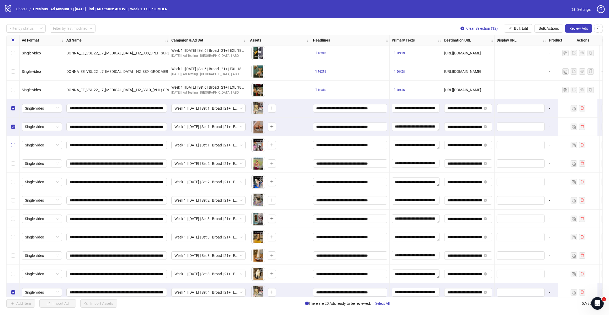
click at [13, 148] on label "Select row 20" at bounding box center [13, 145] width 4 height 6
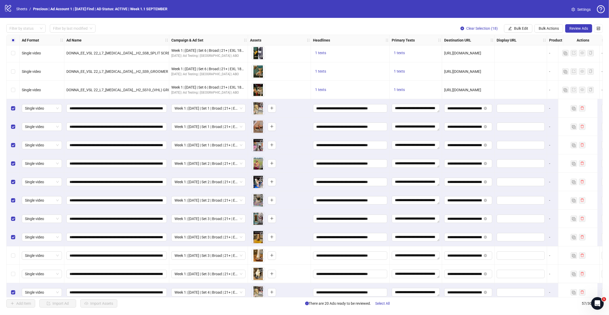
click at [13, 251] on div "Select row 26" at bounding box center [13, 255] width 13 height 18
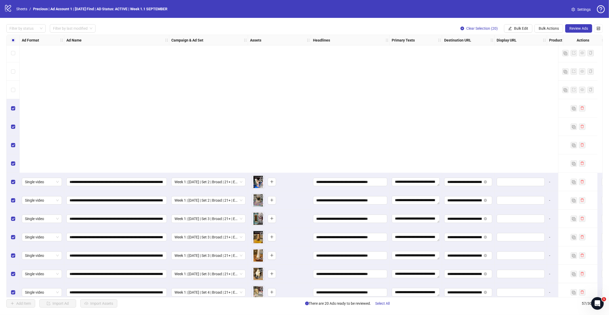
scroll to position [423, 0]
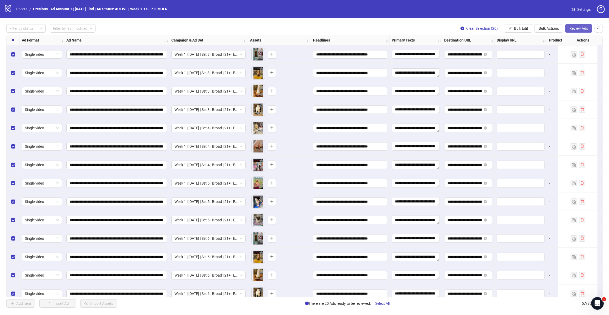
click at [580, 29] on span "Review Ads" at bounding box center [579, 28] width 19 height 4
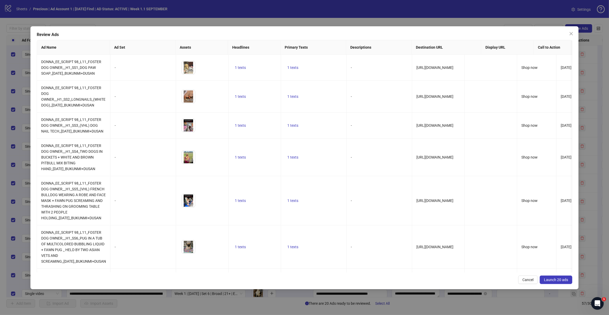
click at [558, 280] on span "Launch 20 ads" at bounding box center [556, 279] width 24 height 4
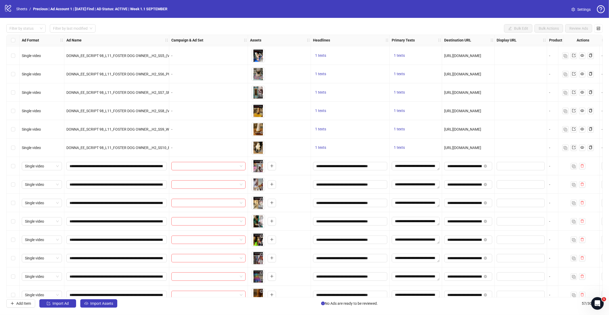
scroll to position [601, 0]
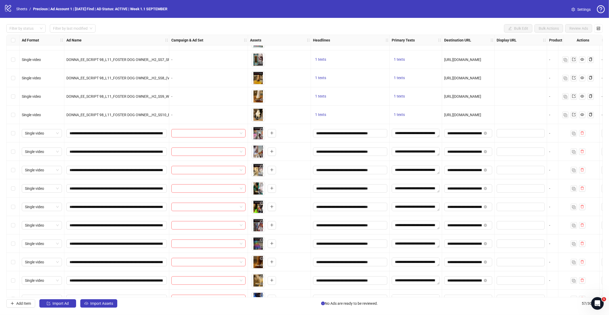
click at [15, 136] on div "Select row 38" at bounding box center [13, 133] width 13 height 18
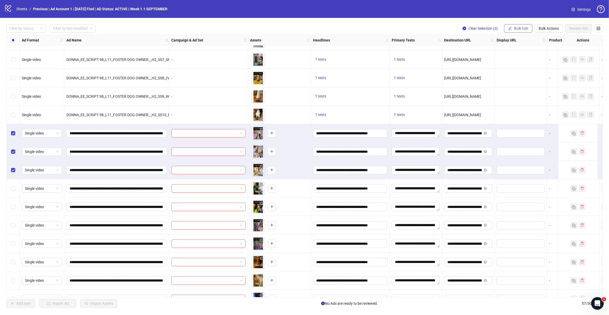
click at [519, 32] on button "Bulk Edit" at bounding box center [518, 28] width 28 height 8
click at [523, 54] on span "Campaign & Ad Set" at bounding box center [523, 56] width 31 height 6
click at [528, 48] on input "search" at bounding box center [501, 51] width 68 height 8
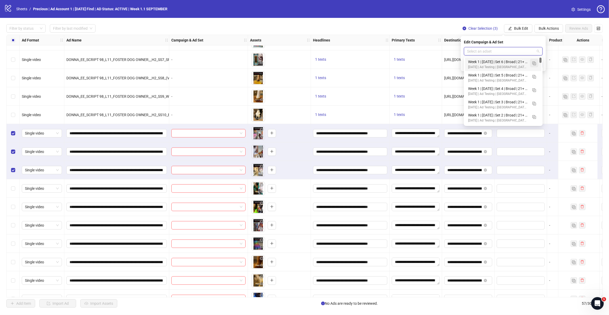
click at [534, 65] on img "button" at bounding box center [535, 63] width 4 height 4
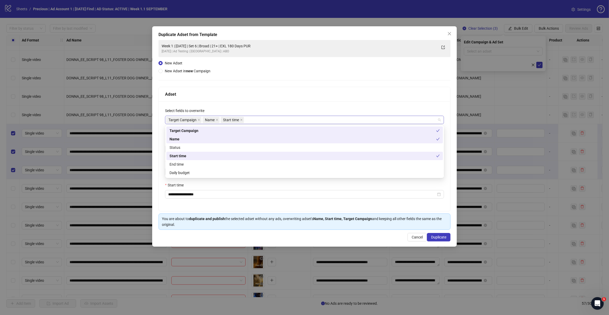
click at [258, 120] on div "Target Campaign Name Start time" at bounding box center [301, 119] width 271 height 7
type input "*"
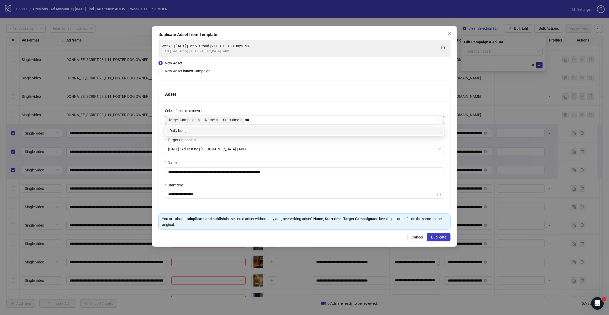
type input "****"
click at [256, 131] on div "Daily budget" at bounding box center [305, 131] width 270 height 6
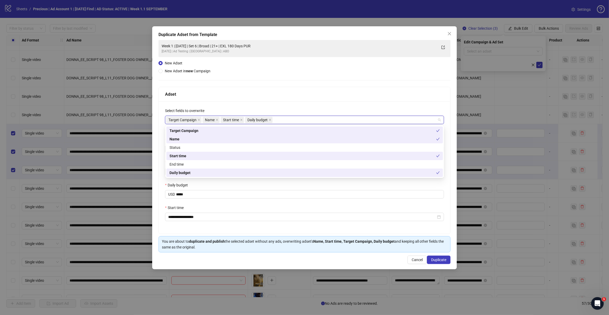
click at [273, 92] on div "Adset" at bounding box center [304, 94] width 279 height 7
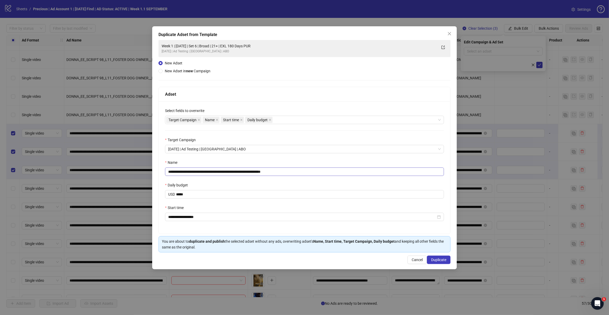
click at [232, 150] on span "[DATE] | Ad Testing | [GEOGRAPHIC_DATA] | ABO" at bounding box center [304, 149] width 273 height 8
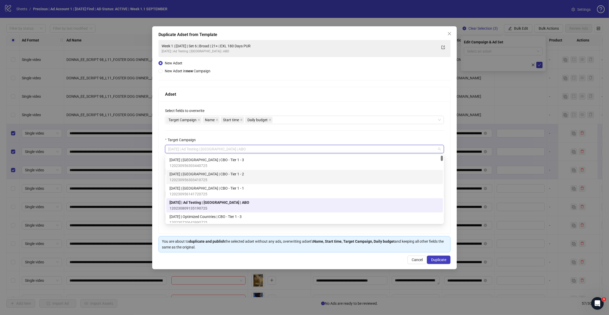
click at [300, 138] on div "Target Campaign" at bounding box center [304, 141] width 279 height 8
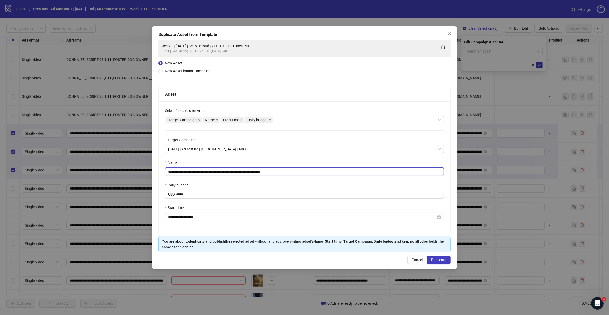
drag, startPoint x: 272, startPoint y: 172, endPoint x: 273, endPoint y: 168, distance: 4.2
click at [272, 171] on input "**********" at bounding box center [304, 171] width 279 height 8
click at [183, 171] on input "**********" at bounding box center [304, 171] width 279 height 8
click at [219, 171] on input "**********" at bounding box center [304, 171] width 279 height 8
type input "**********"
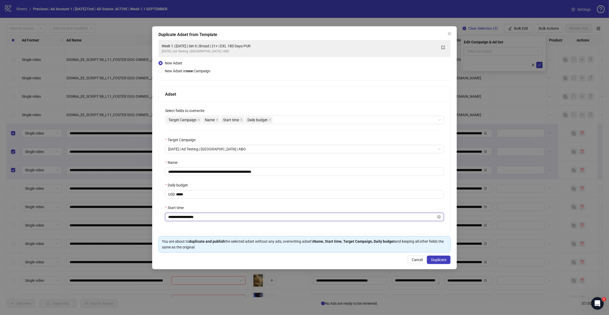
click at [173, 217] on input "**********" at bounding box center [302, 217] width 268 height 6
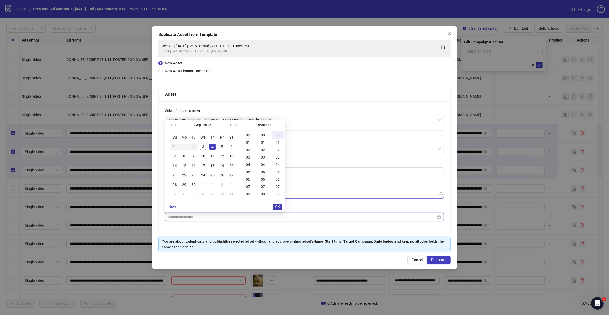
scroll to position [221, 0]
click at [220, 146] on div "5" at bounding box center [222, 146] width 6 height 6
type input "**********"
click at [276, 207] on span "OK" at bounding box center [277, 206] width 5 height 4
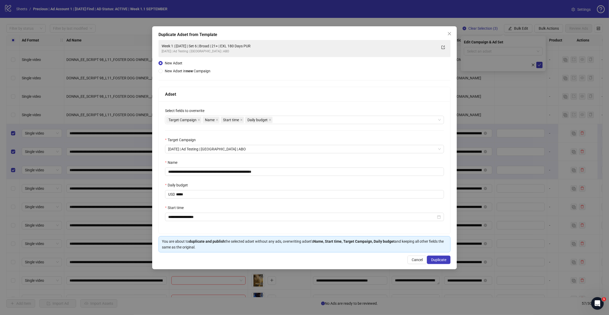
click at [273, 184] on div "Daily budget" at bounding box center [304, 186] width 279 height 8
click at [436, 260] on span "Duplicate" at bounding box center [438, 259] width 15 height 4
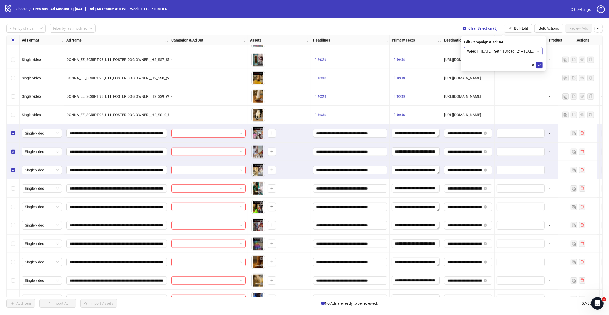
click at [539, 51] on span "Week 1 | [DATE] | Set 1 | Broad | 21+ | EXL 180 Days PUR" at bounding box center [503, 51] width 72 height 8
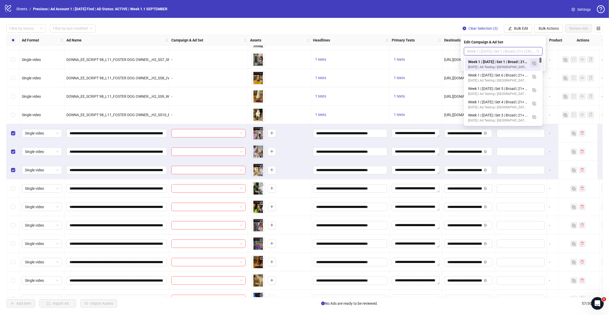
click at [536, 64] on img "button" at bounding box center [535, 63] width 4 height 4
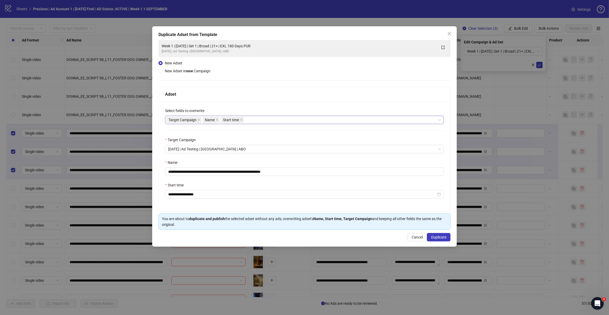
click at [261, 114] on div "Select fields to overwrite" at bounding box center [304, 112] width 279 height 8
click at [263, 118] on div "Target Campaign Name Start time" at bounding box center [301, 119] width 271 height 7
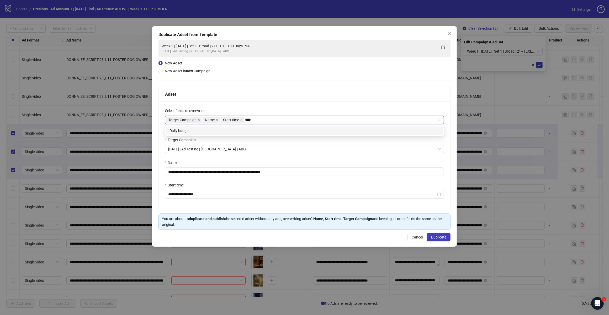
type input "*****"
click at [259, 129] on div "Daily budget" at bounding box center [305, 131] width 270 height 6
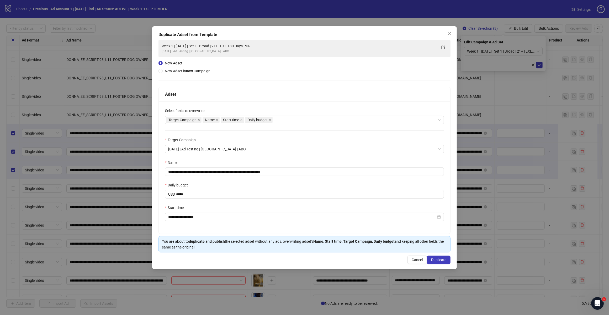
click at [276, 94] on div "Adset" at bounding box center [304, 94] width 279 height 7
drag, startPoint x: 272, startPoint y: 172, endPoint x: 305, endPoint y: 174, distance: 32.8
click at [305, 174] on input "**********" at bounding box center [304, 171] width 279 height 8
click at [217, 171] on input "**********" at bounding box center [304, 171] width 279 height 8
type input "**********"
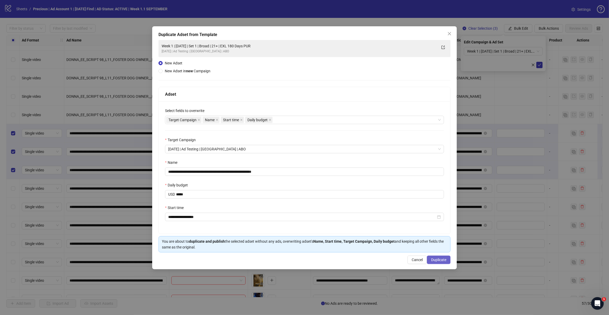
click at [446, 261] on span "Duplicate" at bounding box center [438, 259] width 15 height 4
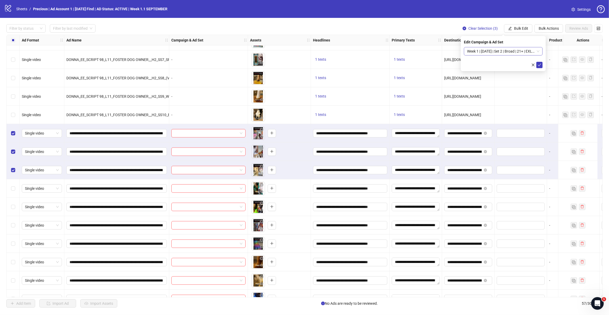
click at [540, 52] on div "Week 1 | [DATE] | Set 2 | Broad | 21+ | EXL 180 Days PUR" at bounding box center [503, 51] width 79 height 8
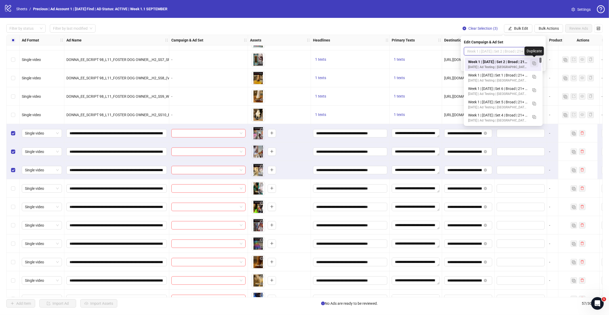
click at [536, 63] on img "button" at bounding box center [535, 63] width 4 height 4
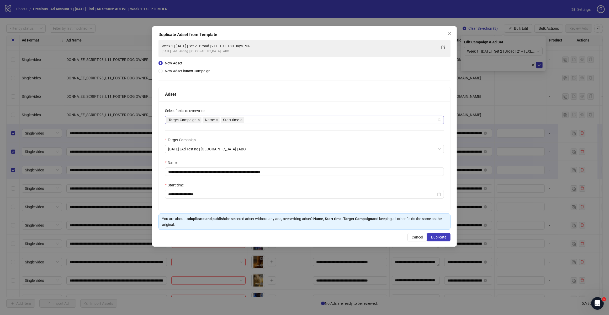
click at [268, 120] on div "Target Campaign Name Start time" at bounding box center [301, 119] width 271 height 7
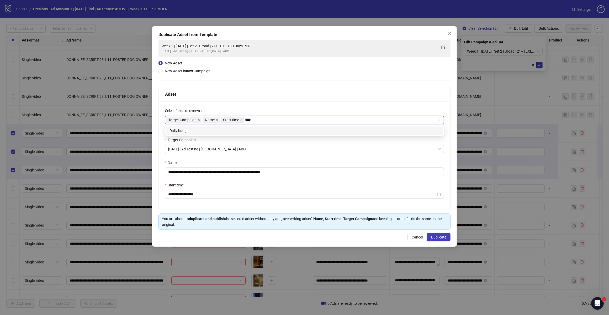
type input "*****"
click at [240, 128] on div "Daily budget" at bounding box center [305, 131] width 270 height 6
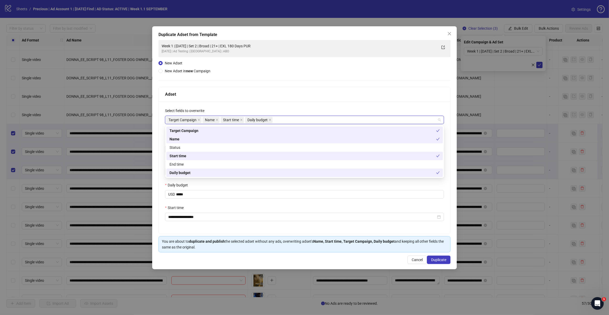
click at [259, 93] on div "Adset" at bounding box center [304, 94] width 279 height 7
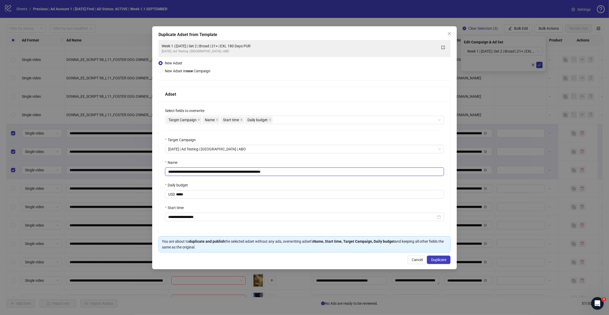
drag, startPoint x: 272, startPoint y: 173, endPoint x: 343, endPoint y: 185, distance: 71.3
click at [339, 184] on div "**********" at bounding box center [305, 167] width 292 height 132
click at [220, 169] on input "**********" at bounding box center [304, 171] width 279 height 8
type input "**********"
click at [438, 261] on span "Duplicate" at bounding box center [438, 259] width 15 height 4
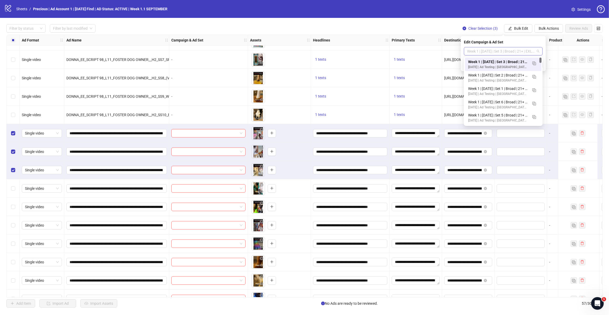
drag, startPoint x: 539, startPoint y: 51, endPoint x: 534, endPoint y: 59, distance: 8.9
click at [539, 51] on span "Week 1 | [DATE] | Set 3 | Broad | 21+ | EXL 180 Days PUR" at bounding box center [503, 51] width 72 height 8
click at [533, 61] on span "button" at bounding box center [535, 63] width 4 height 4
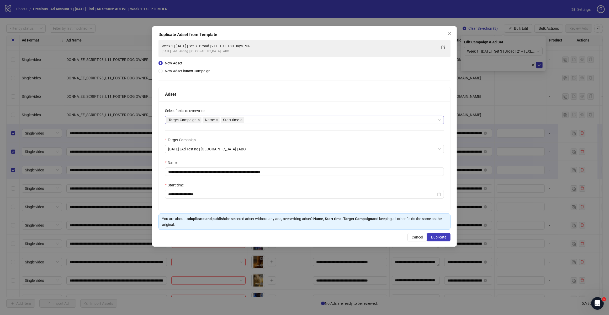
click at [251, 121] on div "Target Campaign Name Start time" at bounding box center [301, 119] width 271 height 7
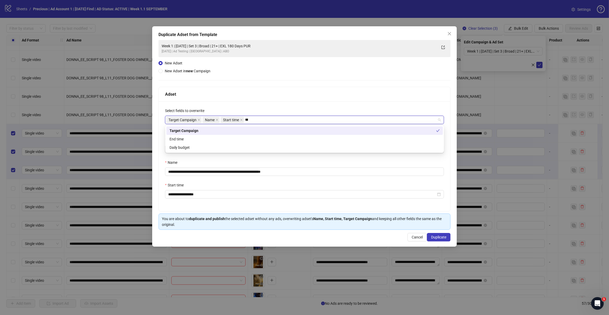
type input "*****"
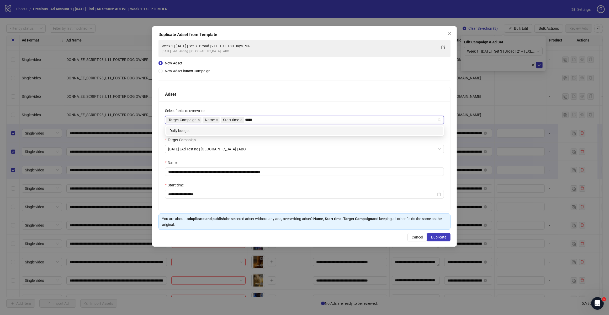
click at [215, 129] on div "Daily budget" at bounding box center [305, 131] width 270 height 6
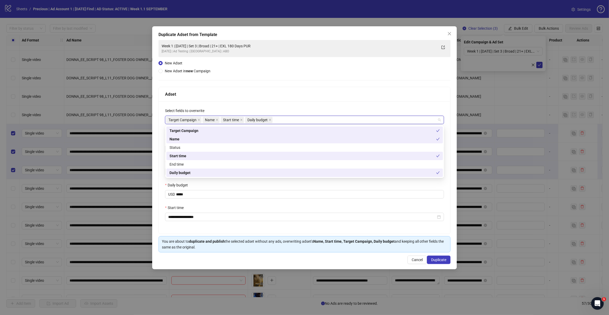
click at [279, 104] on div "**********" at bounding box center [305, 167] width 292 height 132
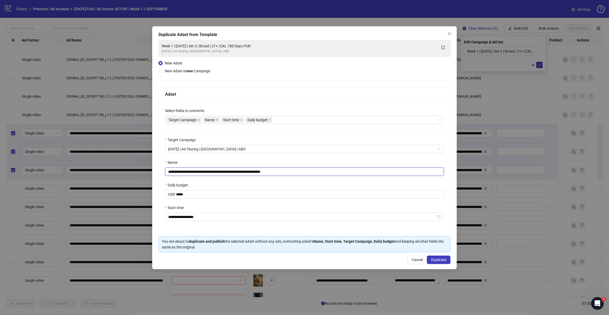
drag, startPoint x: 272, startPoint y: 171, endPoint x: 321, endPoint y: 171, distance: 48.6
click at [321, 171] on input "**********" at bounding box center [304, 171] width 279 height 8
click at [217, 170] on input "**********" at bounding box center [304, 171] width 279 height 8
type input "**********"
click at [441, 261] on span "Duplicate" at bounding box center [438, 259] width 15 height 4
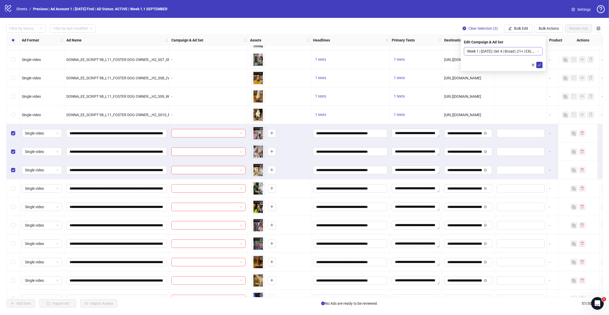
click at [535, 52] on span "Week 1 | [DATE] | Set 4 | Broad | 21+ | EXL 180 Days PUR" at bounding box center [503, 51] width 72 height 8
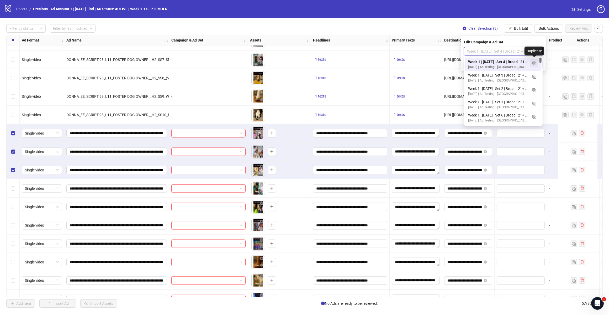
click at [535, 61] on img "button" at bounding box center [535, 63] width 4 height 4
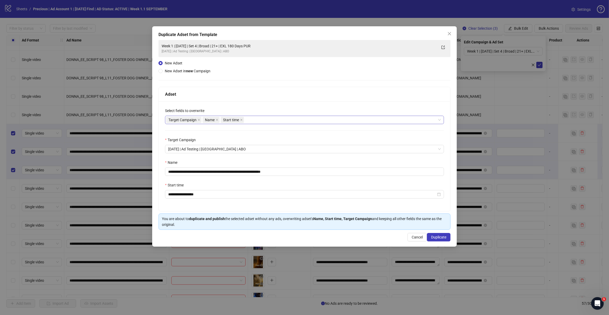
click at [264, 120] on div "Target Campaign Name Start time" at bounding box center [301, 119] width 271 height 7
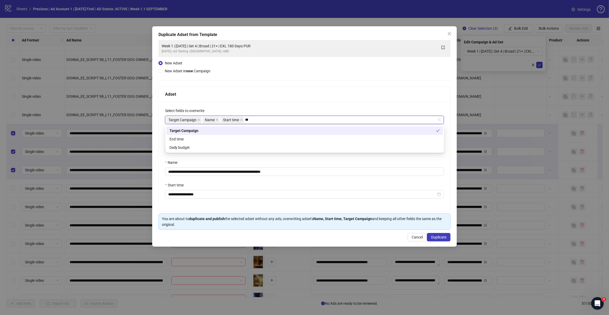
type input "*****"
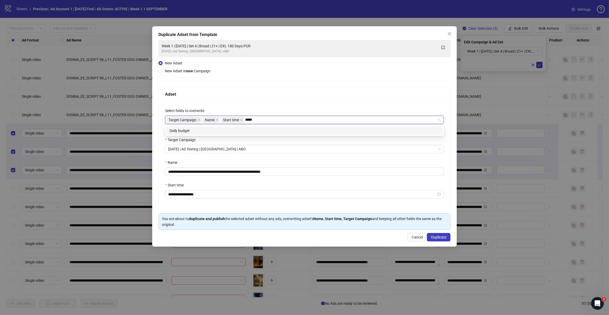
click at [234, 129] on div "Daily budget" at bounding box center [305, 131] width 270 height 6
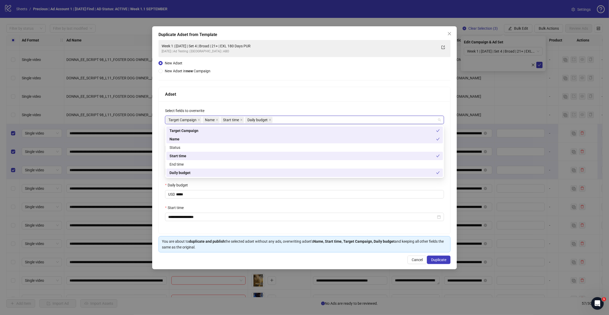
click at [263, 94] on div "Adset" at bounding box center [304, 94] width 279 height 7
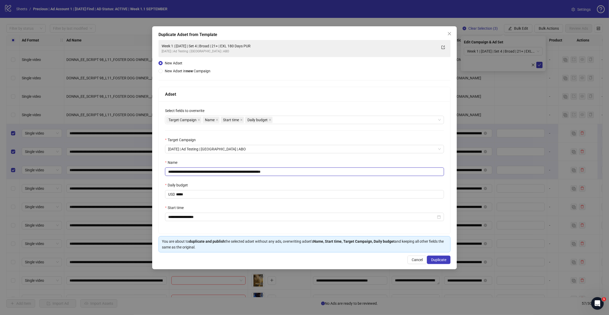
drag, startPoint x: 288, startPoint y: 171, endPoint x: 319, endPoint y: 175, distance: 31.4
click at [311, 173] on input "**********" at bounding box center [304, 171] width 279 height 8
click at [218, 171] on input "**********" at bounding box center [304, 171] width 279 height 8
type input "**********"
click at [444, 261] on span "Duplicate" at bounding box center [438, 259] width 15 height 4
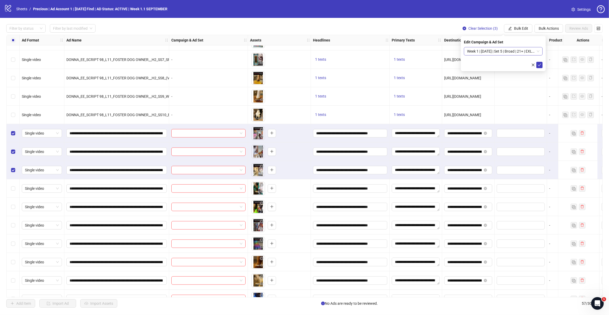
click at [538, 53] on span "Week 1 | [DATE] | Set 5 | Broad | 21+ | EXL 180 Days PUR" at bounding box center [503, 51] width 72 height 8
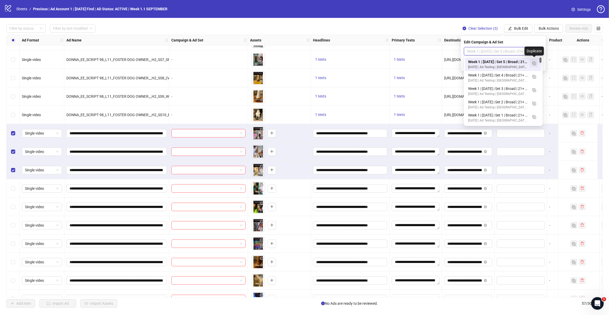
click at [533, 61] on span "button" at bounding box center [535, 63] width 4 height 4
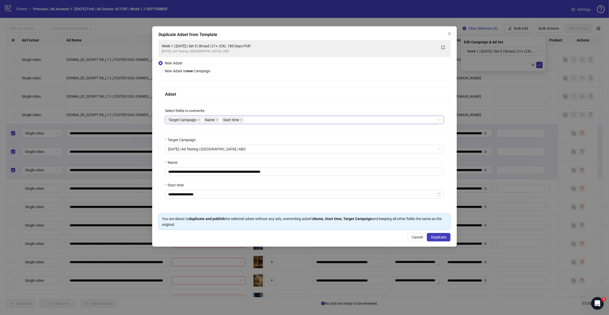
click at [254, 120] on div "Target Campaign Name Start time" at bounding box center [301, 119] width 271 height 7
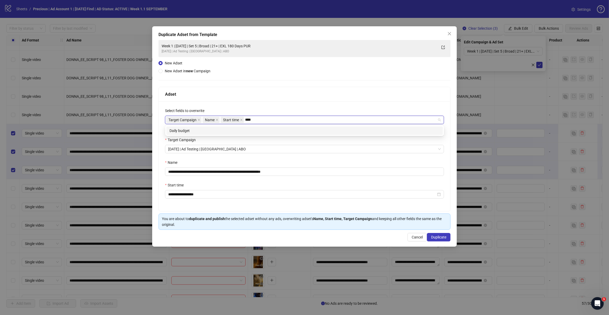
type input "*****"
click at [216, 132] on div "Daily budget" at bounding box center [305, 131] width 270 height 6
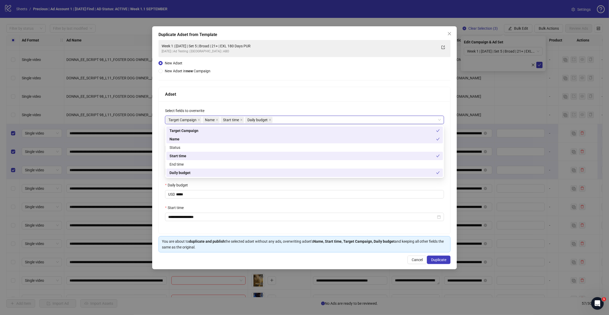
click at [261, 96] on div "Adset" at bounding box center [304, 94] width 279 height 7
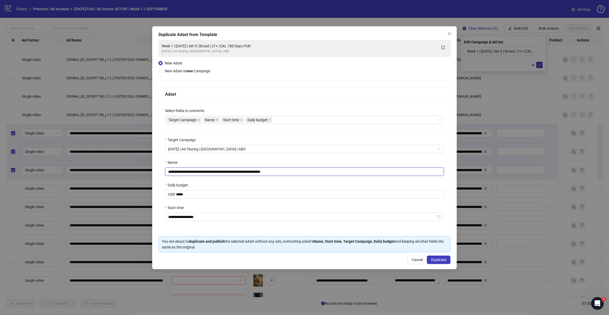
drag, startPoint x: 272, startPoint y: 171, endPoint x: 309, endPoint y: 167, distance: 37.3
click at [301, 170] on input "**********" at bounding box center [304, 171] width 279 height 8
click at [219, 172] on input "**********" at bounding box center [304, 171] width 279 height 8
type input "**********"
click at [434, 256] on button "Duplicate" at bounding box center [439, 259] width 24 height 8
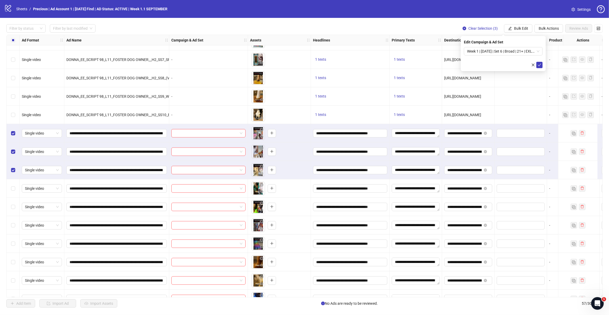
click at [515, 50] on span "Week 1 | [DATE] | Set 6 | Broad | 21+ | EXL 180 Days PUR" at bounding box center [503, 51] width 72 height 8
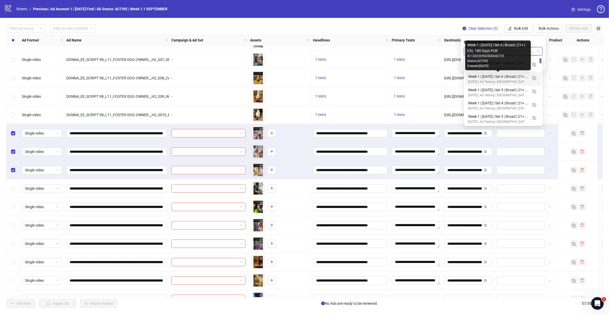
click at [498, 61] on div "Status: ACTIVE" at bounding box center [498, 61] width 61 height 5
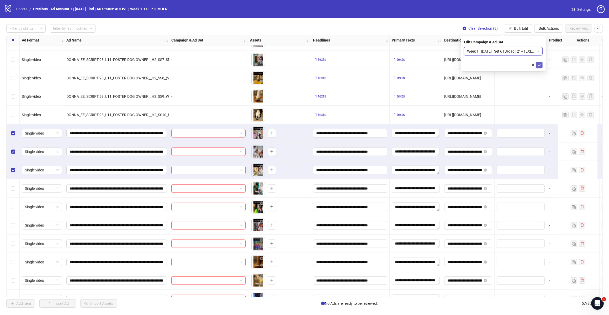
click at [539, 64] on icon "check" at bounding box center [540, 65] width 4 height 4
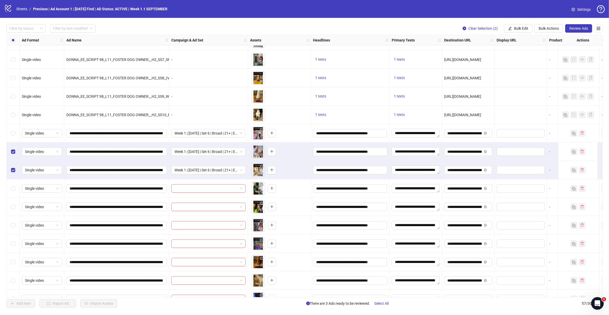
click at [13, 173] on div "Select row 40" at bounding box center [13, 170] width 13 height 18
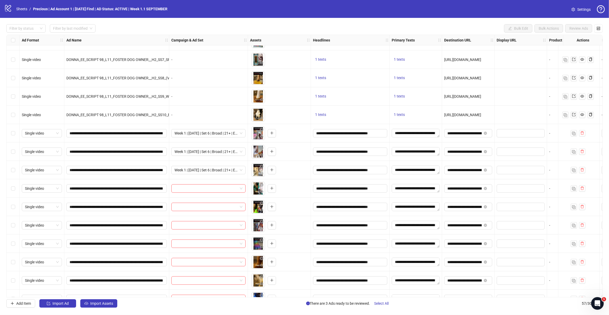
click at [13, 191] on label "Select row 41" at bounding box center [13, 188] width 4 height 6
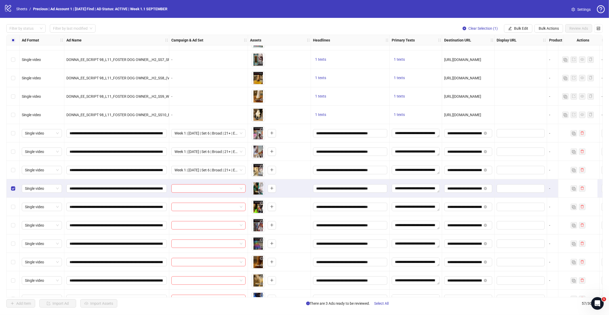
click at [13, 204] on label "Select row 42" at bounding box center [13, 207] width 4 height 6
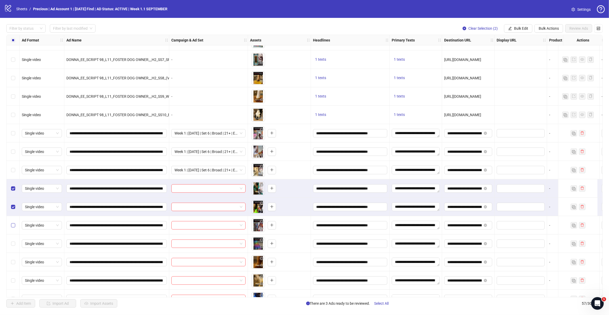
click at [11, 223] on label "Select row 43" at bounding box center [13, 225] width 4 height 6
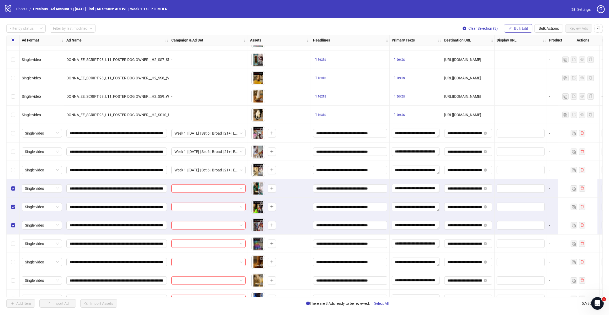
click at [521, 28] on span "Bulk Edit" at bounding box center [521, 28] width 14 height 4
click at [530, 52] on li "Campaign & Ad Set" at bounding box center [524, 56] width 38 height 8
click at [537, 51] on span at bounding box center [503, 51] width 72 height 8
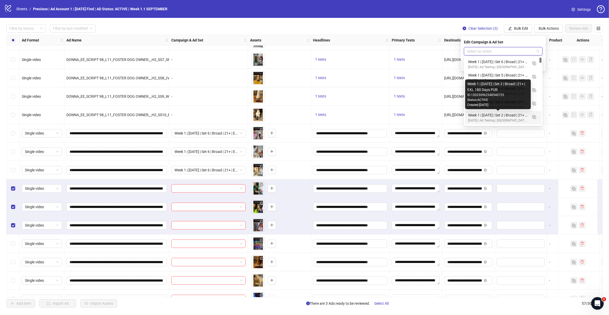
click at [509, 114] on div "Week 1 | [DATE] | Set 2 | Broad | 21+ | EXL 180 Days PUR" at bounding box center [498, 115] width 60 height 6
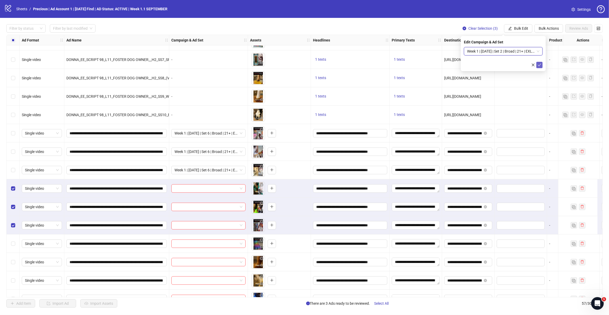
click at [540, 63] on icon "check" at bounding box center [540, 65] width 4 height 4
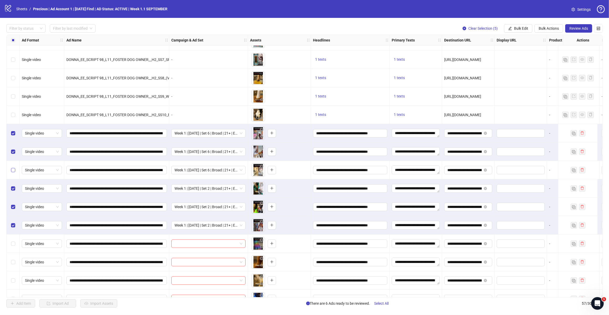
click at [13, 167] on label "Select row 40" at bounding box center [13, 170] width 4 height 6
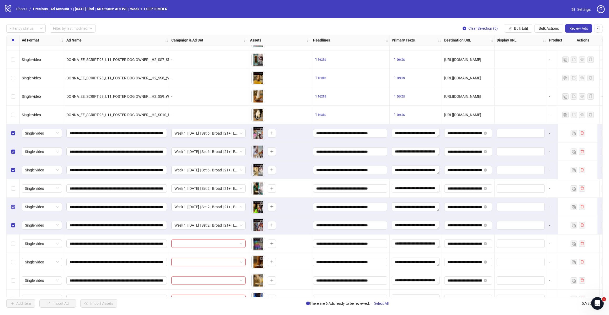
click at [11, 204] on label "Select row 42" at bounding box center [13, 207] width 4 height 6
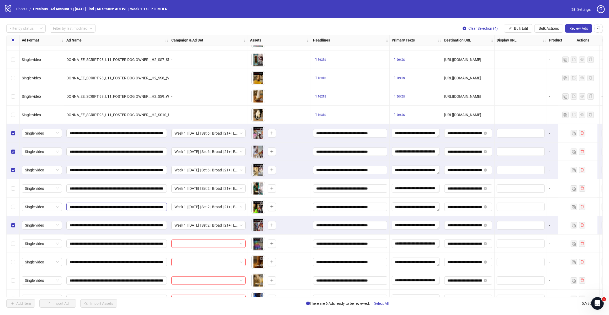
click at [11, 222] on div "Select row 43" at bounding box center [13, 225] width 13 height 18
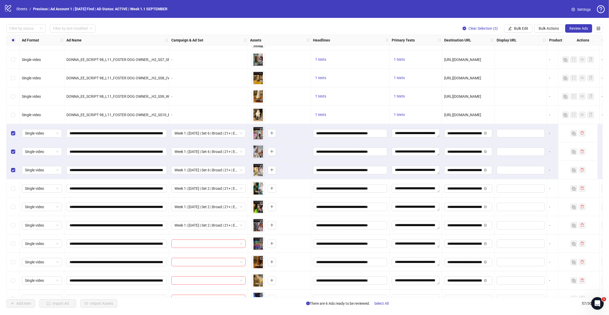
click at [517, 25] on button "Bulk Edit" at bounding box center [518, 28] width 28 height 8
click at [527, 55] on span "Campaign & Ad Set" at bounding box center [523, 56] width 31 height 6
drag, startPoint x: 528, startPoint y: 54, endPoint x: 522, endPoint y: 67, distance: 14.3
click at [528, 54] on span "Week 1 | [DATE] | Set 6 | Broad | 21+ | EXL 180 Days PUR" at bounding box center [503, 51] width 72 height 8
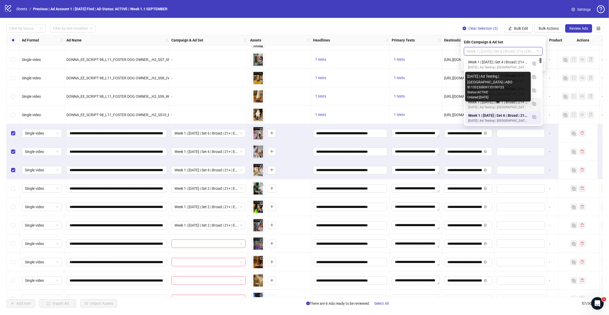
click at [500, 105] on div "[DATE] | Ad Testing | [GEOGRAPHIC_DATA] | ABO" at bounding box center [498, 107] width 60 height 5
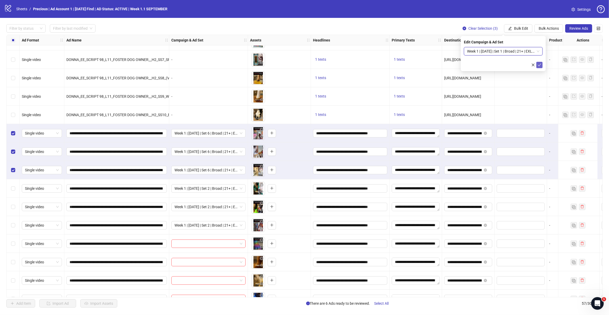
click at [539, 63] on icon "check" at bounding box center [540, 65] width 4 height 4
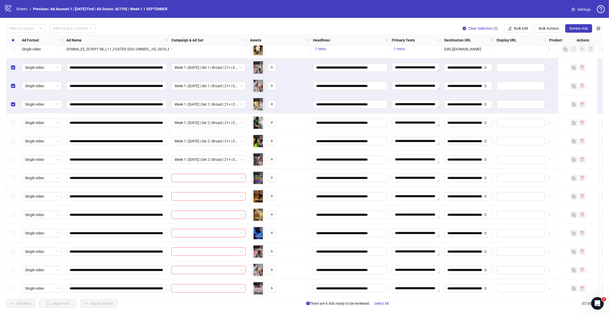
scroll to position [733, 0]
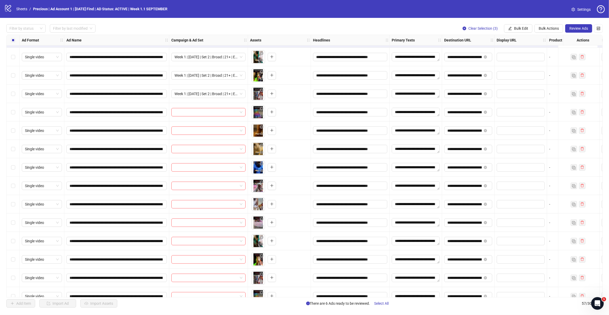
click at [15, 113] on div "Select row 44" at bounding box center [13, 112] width 13 height 18
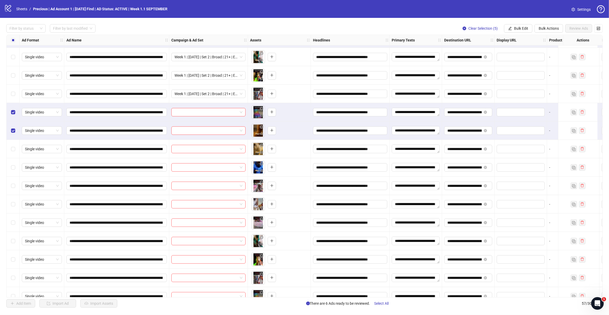
click at [12, 154] on div "Select row 46" at bounding box center [13, 149] width 13 height 18
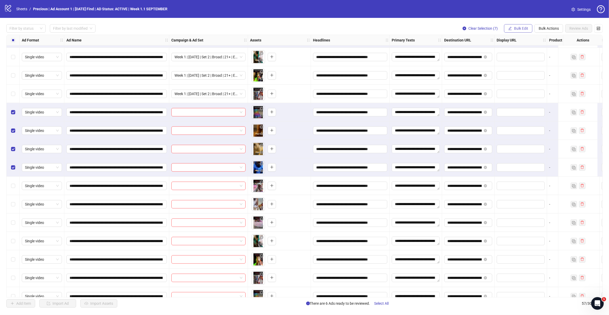
click at [520, 29] on span "Bulk Edit" at bounding box center [521, 28] width 14 height 4
click at [527, 54] on span "Campaign & Ad Set" at bounding box center [523, 56] width 31 height 6
click at [525, 52] on span "Week 1 | [DATE] | Set 1 | Broad | 21+ | EXL 180 Days PUR" at bounding box center [503, 51] width 72 height 8
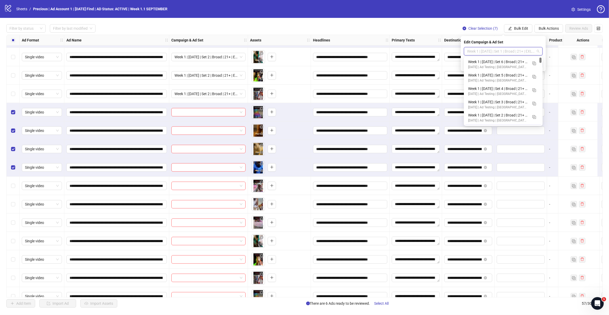
scroll to position [13, 0]
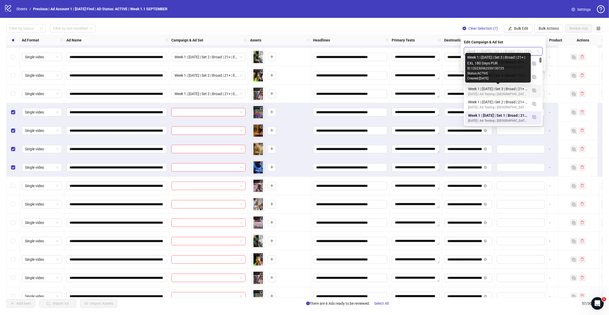
click at [502, 85] on div "Week 1 | [DATE] | Set 3 | Broad | 21+ | EXL 180 Days PUR [DATE] | Ad Testing | …" at bounding box center [503, 91] width 77 height 13
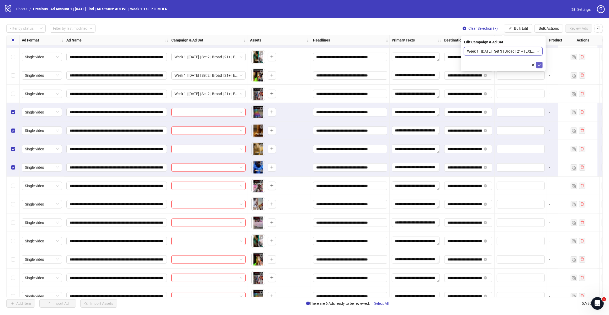
click at [538, 66] on icon "check" at bounding box center [540, 65] width 4 height 4
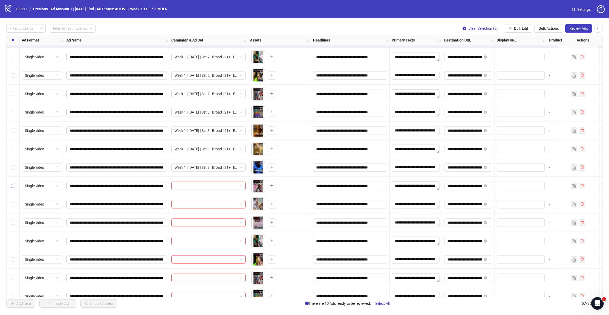
click at [11, 188] on label "Select row 48" at bounding box center [13, 186] width 4 height 6
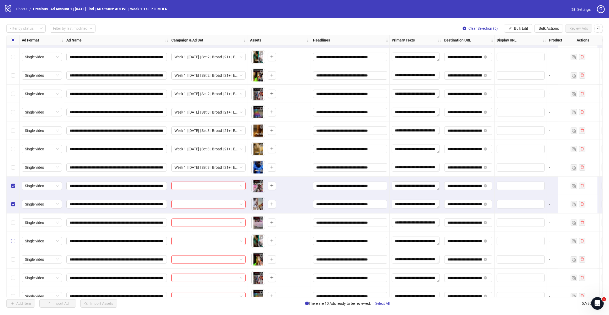
click at [12, 220] on label "Select row 50" at bounding box center [13, 222] width 4 height 6
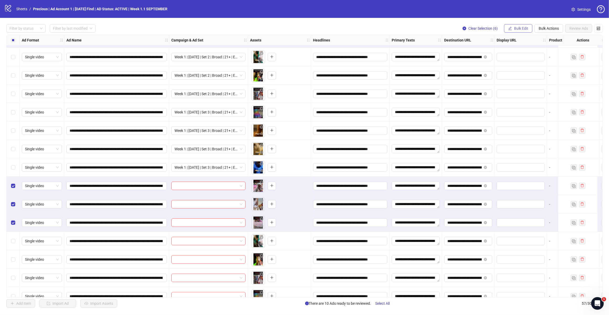
click at [516, 28] on span "Bulk Edit" at bounding box center [521, 28] width 14 height 4
click at [522, 56] on span "Campaign & Ad Set" at bounding box center [523, 56] width 31 height 6
click at [529, 52] on span "Week 1 | [DATE] | Set 3 | Broad | 21+ | EXL 180 Days PUR" at bounding box center [503, 51] width 72 height 8
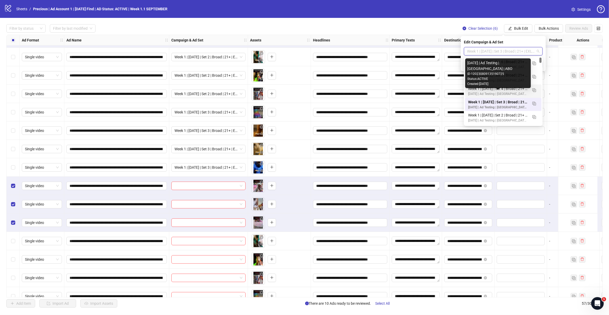
click at [522, 91] on div "[DATE] | Ad Testing | [GEOGRAPHIC_DATA] | ABO" at bounding box center [498, 93] width 60 height 5
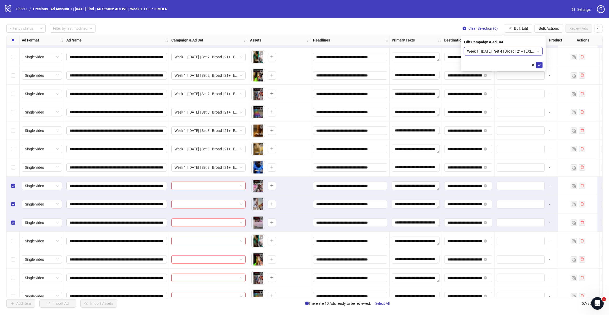
click at [540, 63] on icon "check" at bounding box center [540, 65] width 4 height 4
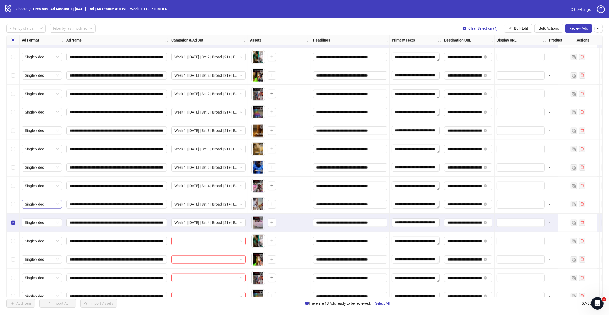
click at [15, 222] on div "Select row 50" at bounding box center [13, 222] width 13 height 18
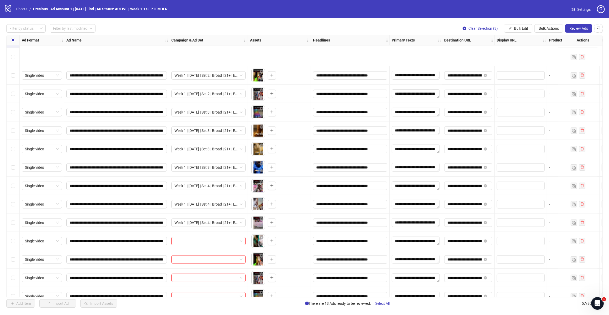
scroll to position [798, 0]
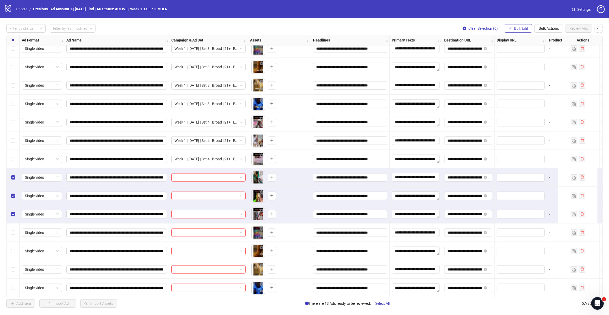
click at [518, 31] on button "Bulk Edit" at bounding box center [518, 28] width 28 height 8
click at [523, 55] on span "Campaign & Ad Set" at bounding box center [523, 56] width 31 height 6
click at [530, 55] on span "Week 1 | [DATE] | Set 4 | Broad | 21+ | EXL 180 Days PUR" at bounding box center [503, 51] width 72 height 8
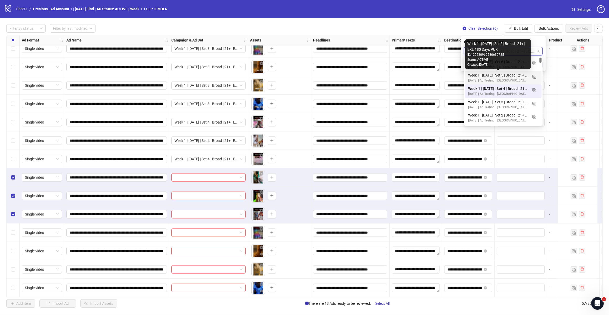
click at [516, 77] on div "Week 1 | [DATE] | Set 5 | Broad | 21+ | EXL 180 Days PUR" at bounding box center [498, 75] width 60 height 6
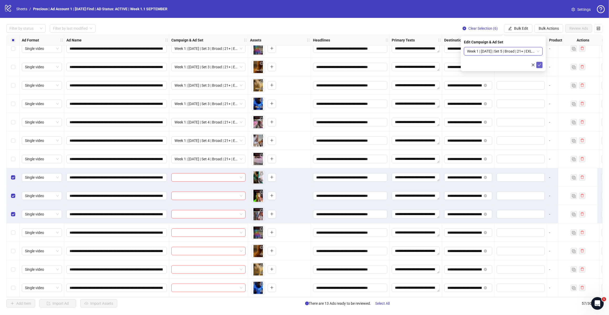
click at [539, 64] on icon "check" at bounding box center [540, 65] width 4 height 4
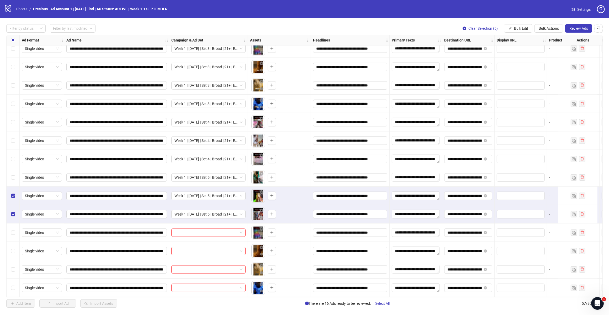
click at [15, 195] on div "Select row 52" at bounding box center [13, 195] width 13 height 18
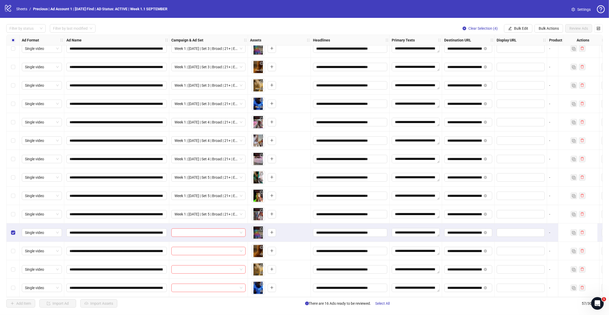
click at [15, 251] on div "Select row 55" at bounding box center [13, 251] width 13 height 18
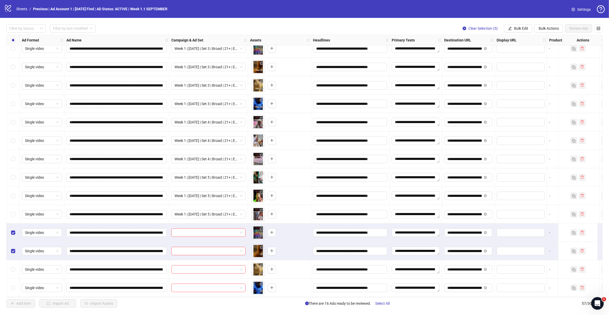
click at [12, 266] on label "Select row 56" at bounding box center [13, 269] width 4 height 6
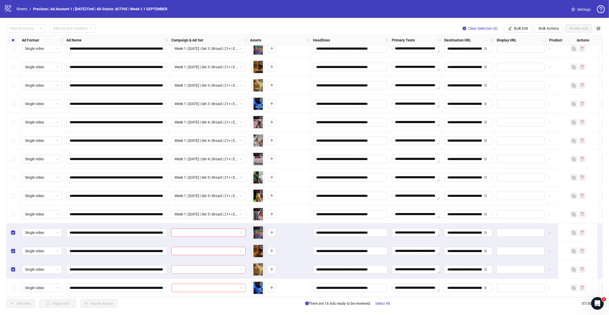
click at [13, 285] on label "Select row 57" at bounding box center [13, 288] width 4 height 6
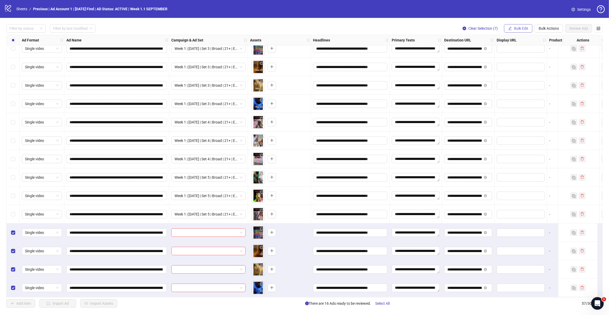
click at [519, 31] on button "Bulk Edit" at bounding box center [518, 28] width 28 height 8
click at [524, 53] on span "Campaign & Ad Set" at bounding box center [523, 56] width 31 height 6
click at [536, 49] on span "Week 1 | [DATE] | Set 5 | Broad | 21+ | EXL 180 Days PUR" at bounding box center [503, 51] width 72 height 8
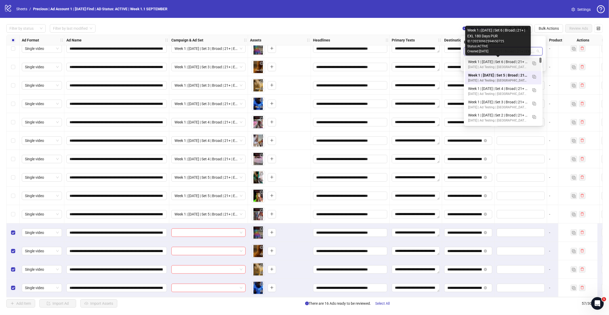
click at [522, 61] on div "Week 1 | [DATE] | Set 6 | Broad | 21+ | EXL 180 Days PUR" at bounding box center [498, 62] width 60 height 6
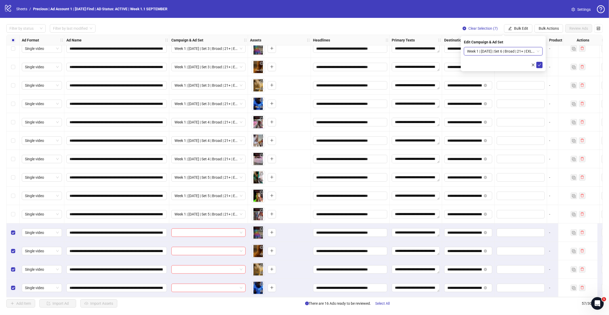
click at [543, 65] on div "Edit Campaign & Ad Set Week 1 | [DATE] | Set 6 | Broad | 21+ | EXL 180 Days PUR…" at bounding box center [503, 53] width 85 height 35
click at [541, 66] on icon "check" at bounding box center [540, 65] width 4 height 4
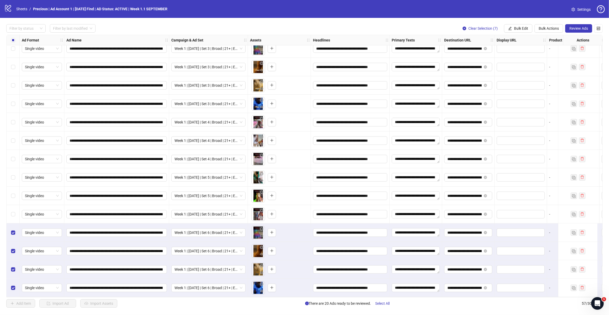
click at [15, 48] on div "Select row 44" at bounding box center [13, 48] width 13 height 18
click at [16, 64] on div "Select row 45" at bounding box center [13, 67] width 13 height 18
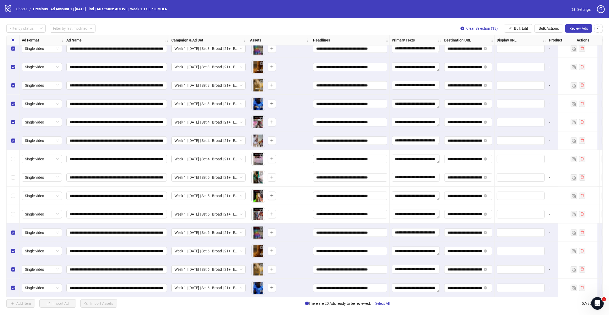
click at [12, 153] on div "Select row 50" at bounding box center [13, 159] width 13 height 18
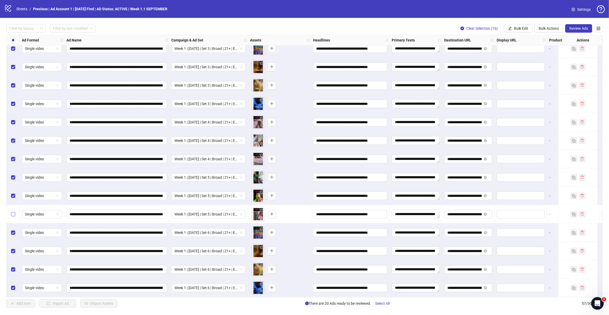
click at [14, 211] on label "Select row 53" at bounding box center [13, 214] width 4 height 6
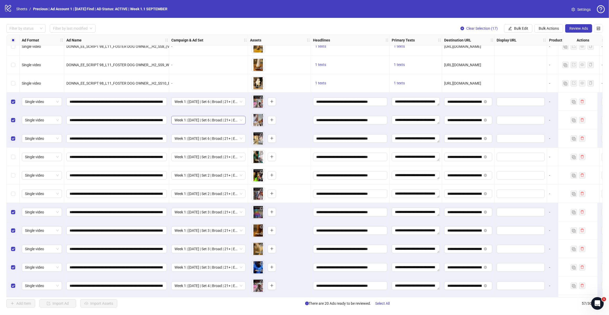
scroll to position [634, 0]
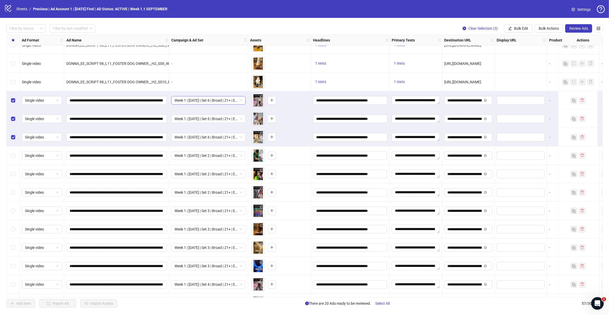
click at [245, 100] on div "Week 1 | [DATE] | Set 6 | Broad | 21+ | EXL 180 Days PUR" at bounding box center [208, 100] width 74 height 8
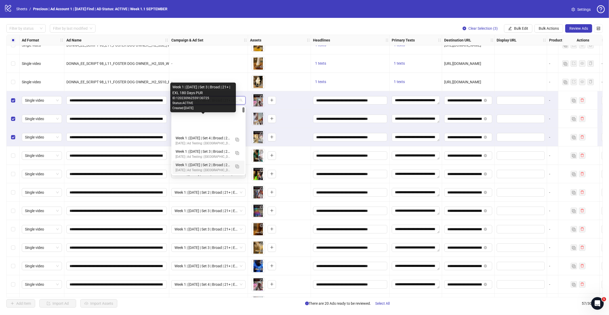
scroll to position [33, 0]
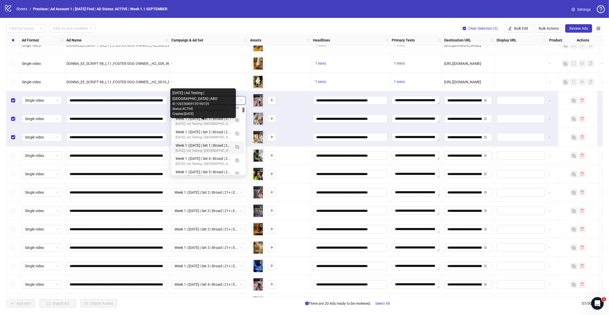
click at [201, 146] on div "Week 1 | [DATE] | Set 1 | Broad | 21+ | EXL 180 Days PUR" at bounding box center [203, 145] width 55 height 6
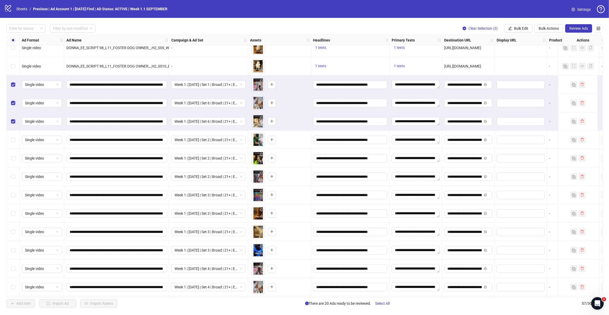
scroll to position [634, 0]
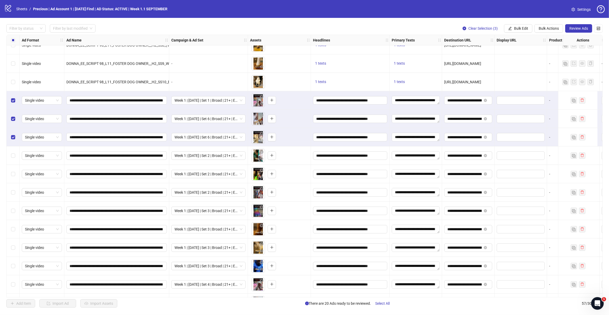
click at [10, 155] on div "Select row 41" at bounding box center [13, 155] width 13 height 18
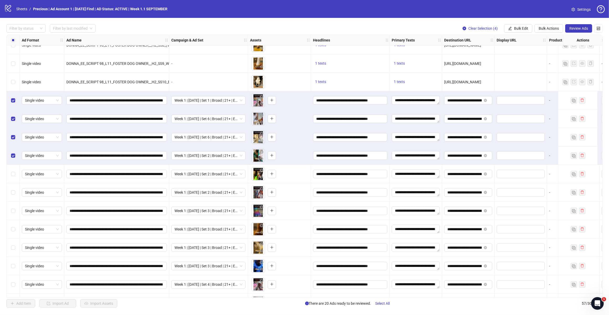
click at [16, 175] on div "Select row 42" at bounding box center [13, 174] width 13 height 18
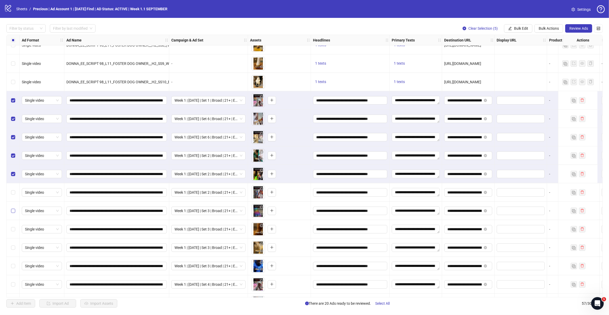
click at [14, 208] on label "Select row 44" at bounding box center [13, 211] width 4 height 6
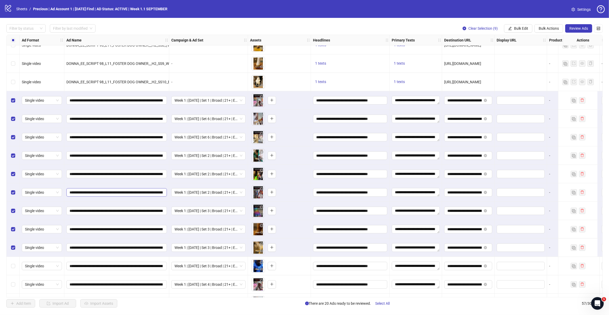
click at [12, 262] on div "Select row 47" at bounding box center [13, 265] width 13 height 18
click at [11, 101] on div "Select row 38" at bounding box center [13, 100] width 13 height 18
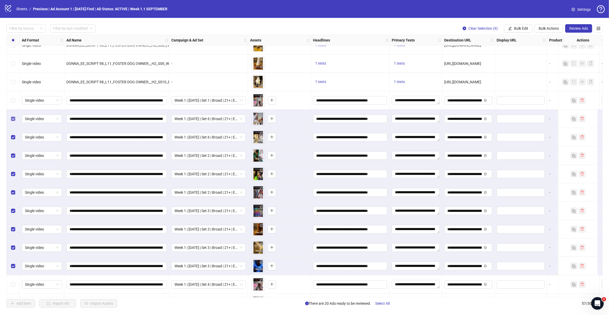
click at [13, 116] on label "Select row 39" at bounding box center [13, 119] width 4 height 6
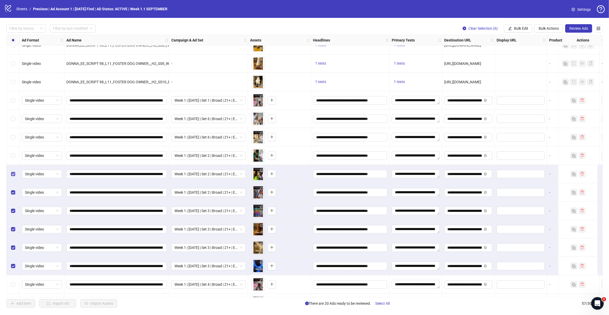
click at [12, 177] on label "Select row 42" at bounding box center [13, 174] width 4 height 6
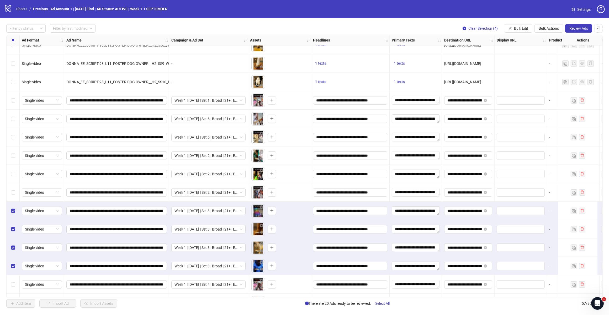
click at [15, 208] on div "Select row 44" at bounding box center [13, 210] width 13 height 18
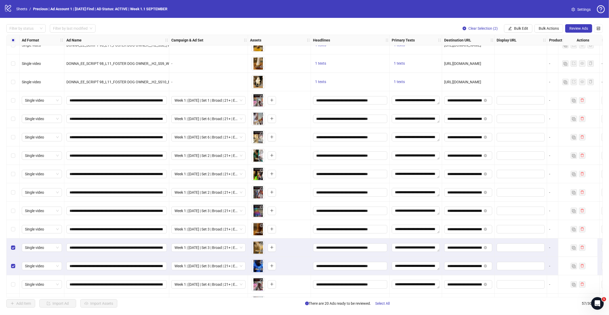
click at [15, 243] on div "Select row 46" at bounding box center [13, 247] width 13 height 18
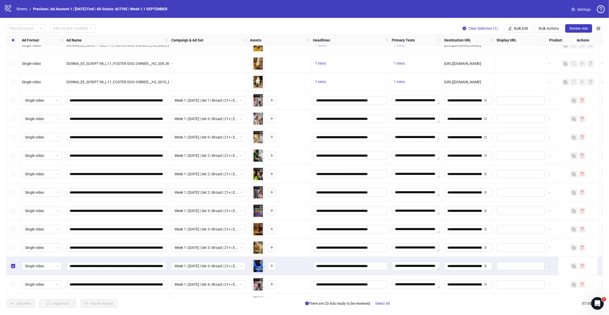
click at [12, 263] on label "Select row 47" at bounding box center [13, 266] width 4 height 6
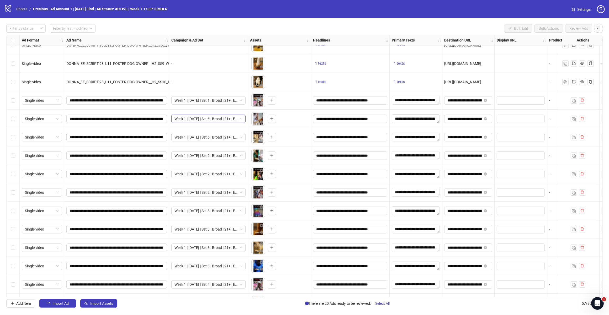
click at [239, 116] on span "Week 1 | [DATE] | Set 6 | Broad | 21+ | EXL 180 Days PUR" at bounding box center [209, 119] width 68 height 8
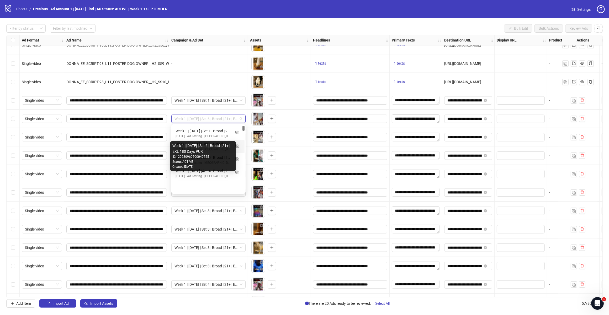
scroll to position [33, 0]
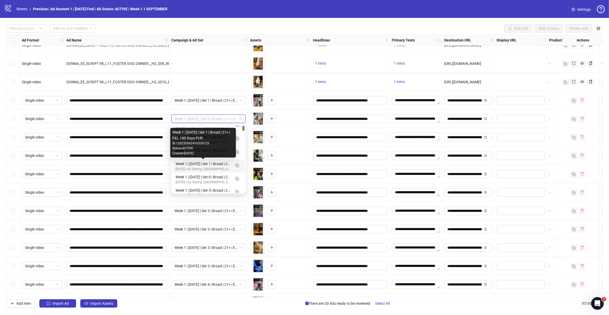
click at [214, 166] on div "Week 1 | [DATE] | Set 1 | Broad | 21+ | EXL 180 Days PUR" at bounding box center [203, 164] width 55 height 6
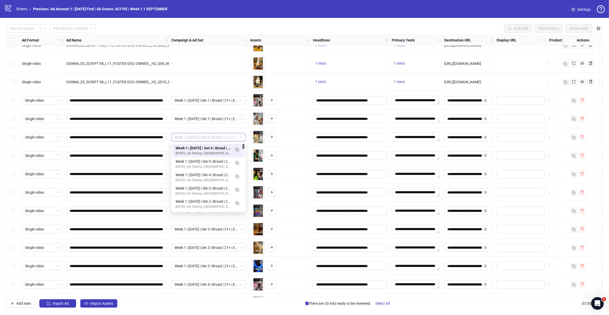
click at [242, 137] on span "Week 1 | [DATE] | Set 6 | Broad | 21+ | EXL 180 Days PUR" at bounding box center [209, 137] width 68 height 8
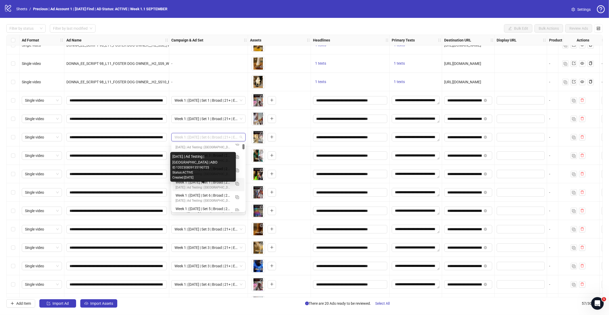
click at [217, 185] on div "[DATE] | Ad Testing | [GEOGRAPHIC_DATA] | ABO" at bounding box center [203, 187] width 55 height 5
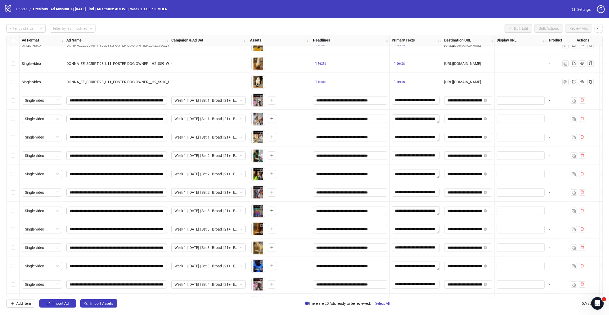
click at [4, 97] on div "Filter by status Filter by last modified Bulk Edit Bulk Actions Review Ads Ad F…" at bounding box center [304, 166] width 609 height 296
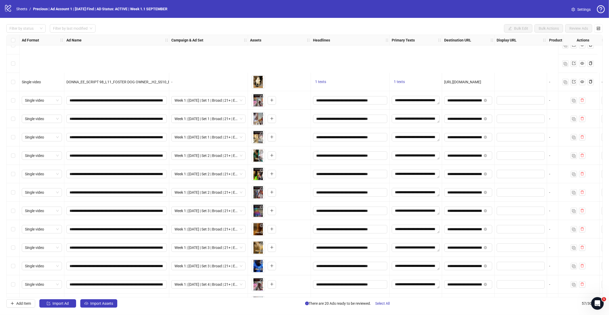
scroll to position [667, 0]
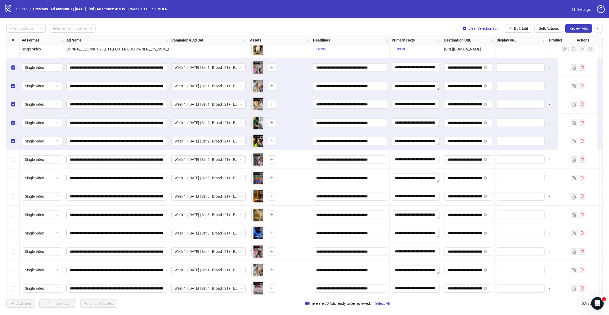
click at [15, 162] on div "Select row 43" at bounding box center [13, 159] width 13 height 18
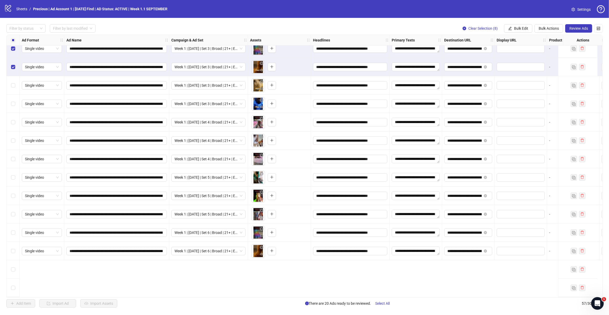
scroll to position [733, 0]
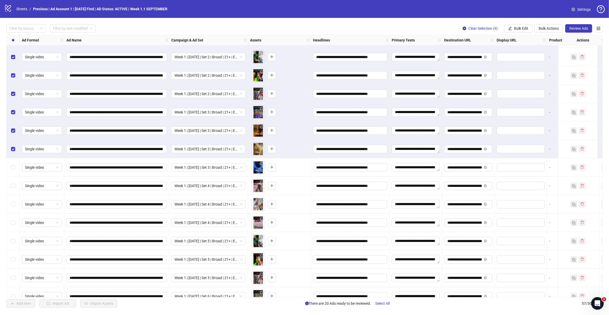
click at [13, 170] on label "Select row 47" at bounding box center [13, 167] width 4 height 6
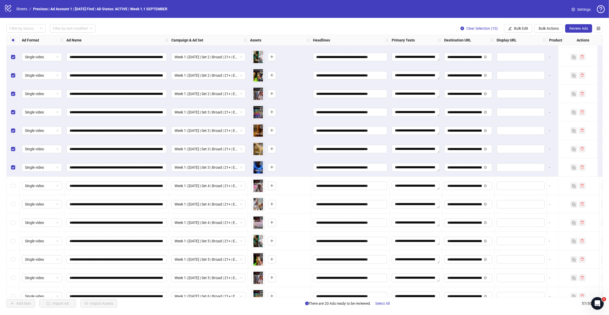
click at [15, 189] on div "Select row 48" at bounding box center [13, 185] width 13 height 18
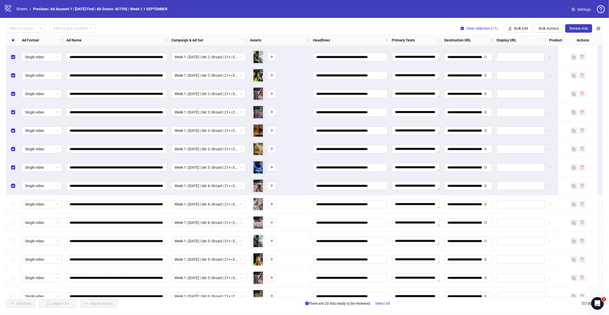
click at [9, 203] on div "Select row 49" at bounding box center [13, 204] width 13 height 18
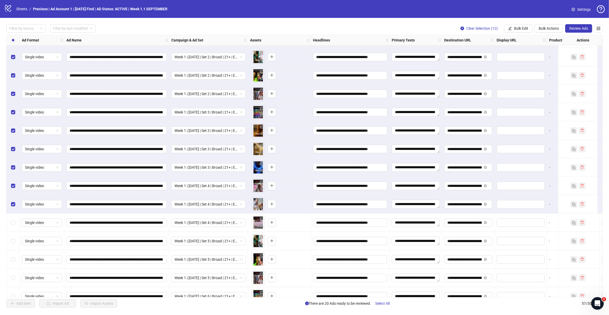
click at [9, 226] on div "Select row 50" at bounding box center [13, 222] width 13 height 18
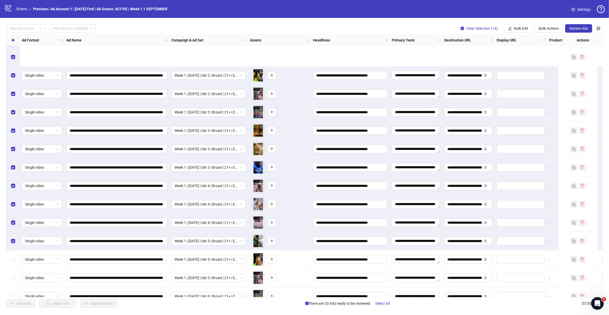
scroll to position [798, 0]
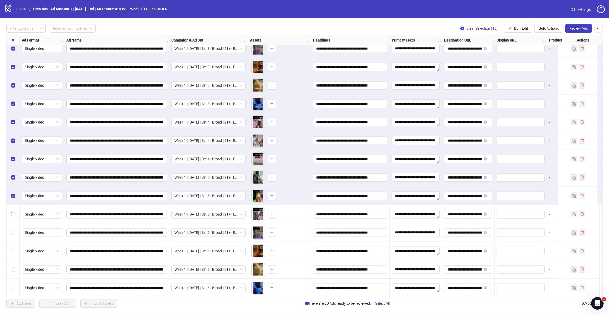
click at [13, 211] on label "Select row 53" at bounding box center [13, 214] width 4 height 6
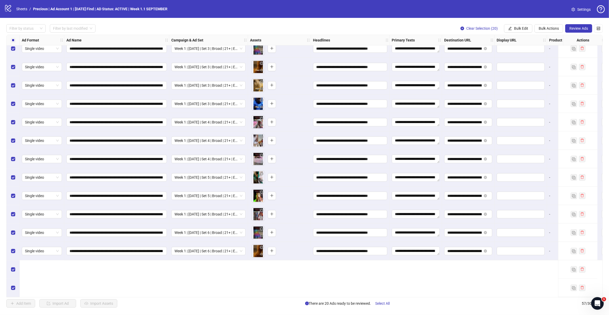
scroll to position [667, 0]
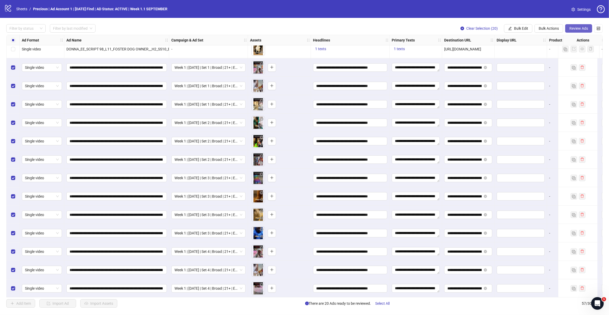
click at [580, 27] on span "Review Ads" at bounding box center [579, 28] width 19 height 4
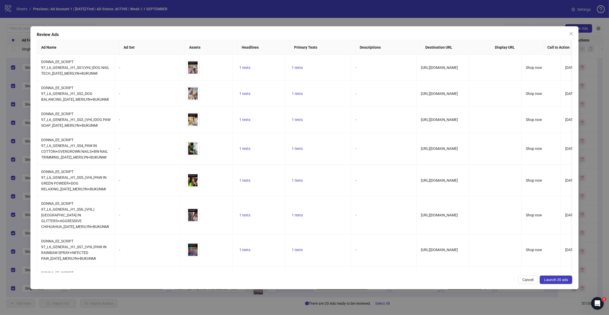
click at [563, 279] on span "Launch 20 ads" at bounding box center [556, 279] width 24 height 4
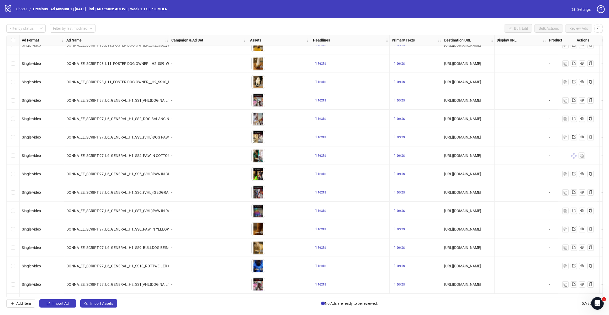
scroll to position [601, 0]
